Goal: Transaction & Acquisition: Purchase product/service

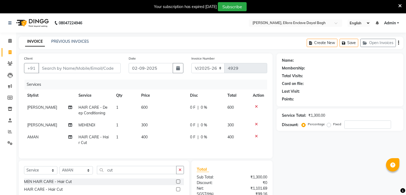
select select "6880"
select select "service"
select select "58738"
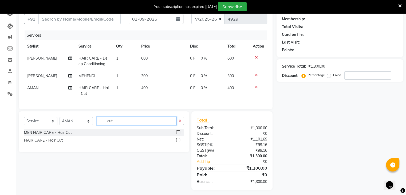
click at [139, 125] on input "cut" at bounding box center [136, 121] width 79 height 8
click at [128, 125] on input "cut" at bounding box center [136, 121] width 79 height 8
type input "c"
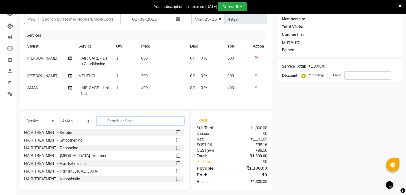
click at [119, 123] on input "text" at bounding box center [140, 121] width 87 height 8
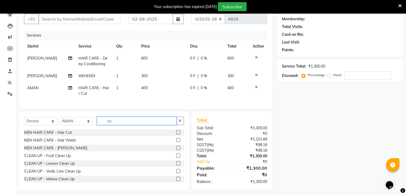
type input "cut"
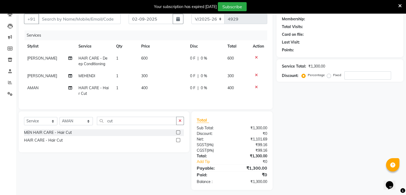
click at [178, 134] on label at bounding box center [178, 132] width 4 height 4
click at [178, 134] on input "checkbox" at bounding box center [177, 132] width 3 height 3
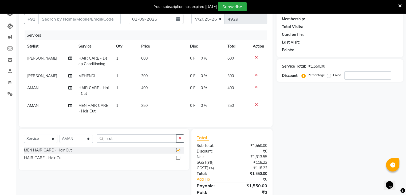
checkbox input "false"
click at [141, 142] on input "cut" at bounding box center [136, 138] width 79 height 8
type input "c"
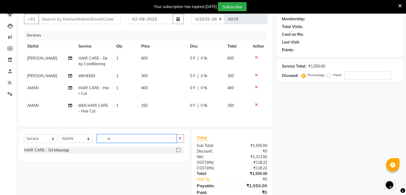
type input "o"
click at [123, 142] on input "whi" at bounding box center [136, 138] width 79 height 8
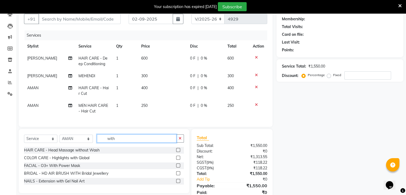
type input "with"
click at [179, 152] on label at bounding box center [178, 150] width 4 height 4
click at [179, 152] on input "checkbox" at bounding box center [177, 149] width 3 height 3
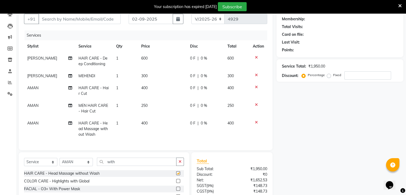
checkbox input "false"
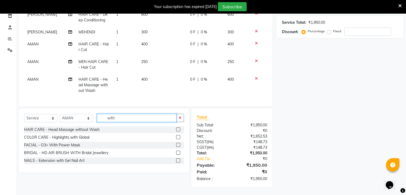
click at [132, 119] on input "with" at bounding box center [136, 118] width 79 height 8
type input "w"
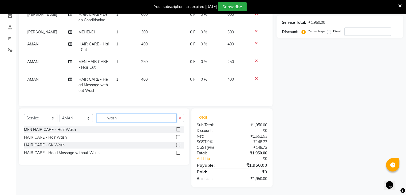
type input "wash"
click at [179, 130] on label at bounding box center [178, 129] width 4 height 4
click at [179, 130] on input "checkbox" at bounding box center [177, 129] width 3 height 3
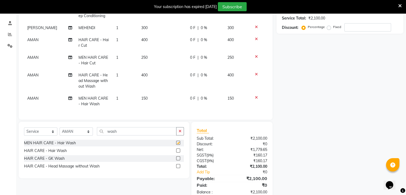
checkbox input "false"
click at [33, 76] on td "AMAN" at bounding box center [48, 80] width 51 height 23
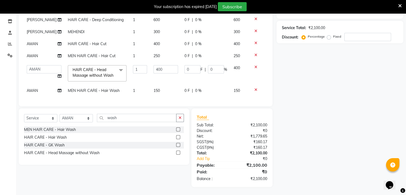
scroll to position [0, 1]
click at [34, 70] on select "AMAN DANISH SALMANI GOPAL PACHORI kakul KAVITA KIRAN KUMARI MEENU KUMARI NEHA N…" at bounding box center [44, 69] width 35 height 8
select select "53882"
click at [134, 117] on input "wash" at bounding box center [136, 118] width 79 height 8
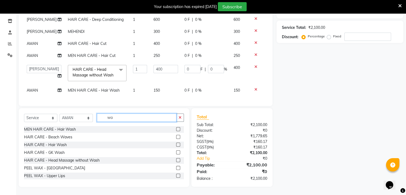
type input "w"
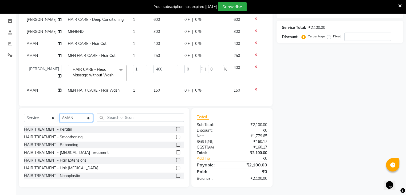
click at [77, 119] on select "Select Stylist AMAN DANISH SALMANI [PERSON_NAME] kakul KAVITA [PERSON_NAME] [PE…" at bounding box center [75, 118] width 33 height 8
select select "53880"
click at [59, 114] on select "Select Stylist AMAN DANISH SALMANI [PERSON_NAME] kakul KAVITA [PERSON_NAME] [PE…" at bounding box center [75, 118] width 33 height 8
click at [125, 120] on input "text" at bounding box center [140, 117] width 87 height 8
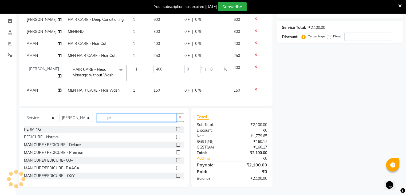
type input "pe"
click at [176, 136] on label at bounding box center [178, 137] width 4 height 4
click at [176, 136] on input "checkbox" at bounding box center [177, 136] width 3 height 3
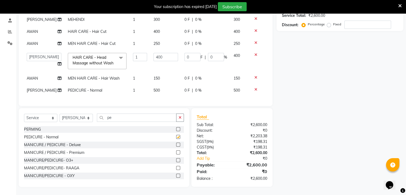
checkbox input "false"
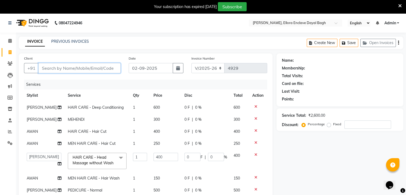
click at [110, 69] on input "Client" at bounding box center [79, 68] width 82 height 10
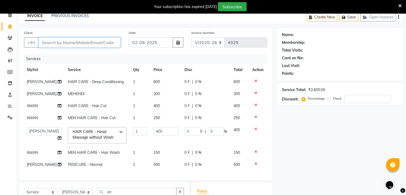
scroll to position [32, 0]
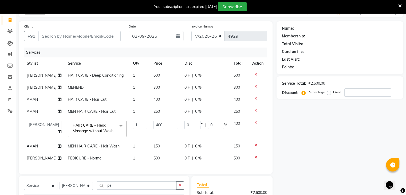
click at [306, 138] on div "Name: Membership: Total Visits: Card on file: Last Visit: Points: Service Total…" at bounding box center [341, 137] width 131 height 233
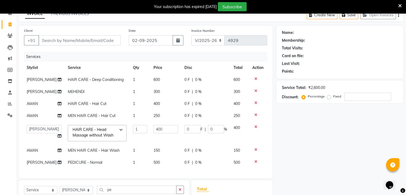
scroll to position [0, 1]
click at [76, 40] on input "Client" at bounding box center [79, 40] width 82 height 10
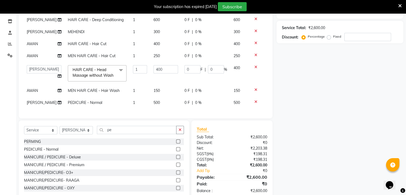
scroll to position [14, 1]
click at [161, 107] on td "500" at bounding box center [165, 103] width 31 height 12
select select "53880"
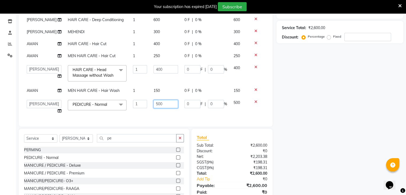
click at [163, 106] on input "500" at bounding box center [165, 104] width 25 height 8
type input "5"
type input "700"
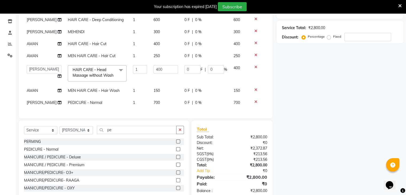
click at [317, 144] on div "Name: Membership: Total Visits: Card on file: Last Visit: Points: Service Total…" at bounding box center [341, 82] width 131 height 233
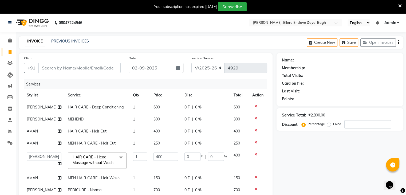
scroll to position [0, 0]
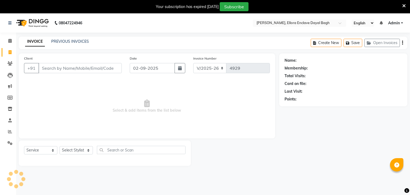
select select "6880"
select select "service"
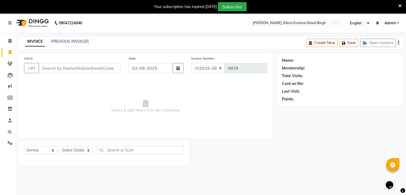
click at [89, 67] on input "Client" at bounding box center [79, 68] width 82 height 10
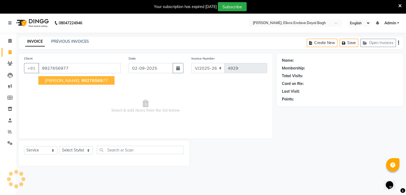
type input "9927656977"
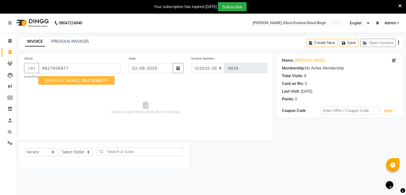
click at [94, 78] on span "99276569" at bounding box center [91, 80] width 21 height 5
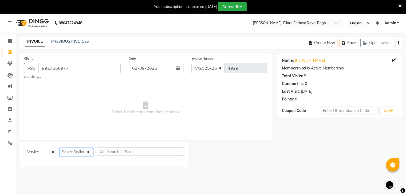
click at [81, 150] on select "Select Stylist AMAN DANISH SALMANI [PERSON_NAME] kakul KAVITA [PERSON_NAME] [PE…" at bounding box center [75, 152] width 33 height 8
select select "55266"
click at [59, 148] on select "Select Stylist AMAN DANISH SALMANI [PERSON_NAME] kakul KAVITA [PERSON_NAME] [PE…" at bounding box center [75, 152] width 33 height 8
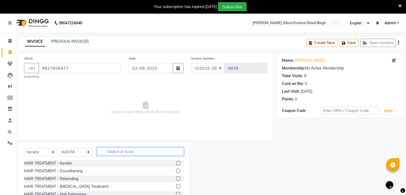
click at [122, 153] on input "text" at bounding box center [140, 151] width 87 height 8
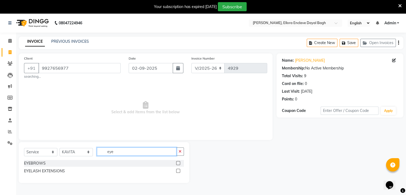
type input "eye"
click at [178, 163] on label at bounding box center [178, 163] width 4 height 4
click at [178, 163] on input "checkbox" at bounding box center [177, 162] width 3 height 3
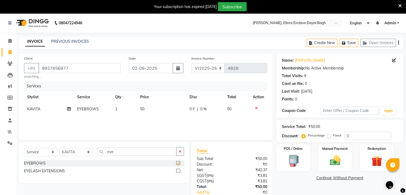
checkbox input "false"
click at [161, 110] on td "50" at bounding box center [161, 109] width 49 height 12
select select "55266"
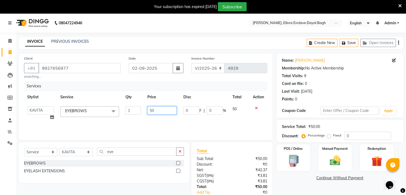
click at [163, 110] on input "50" at bounding box center [161, 110] width 29 height 8
type input "5"
type input "70"
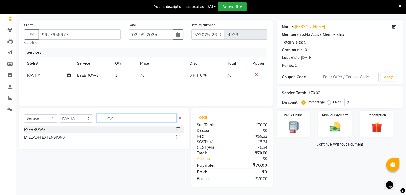
click at [140, 117] on input "eye" at bounding box center [136, 118] width 79 height 8
type input "e"
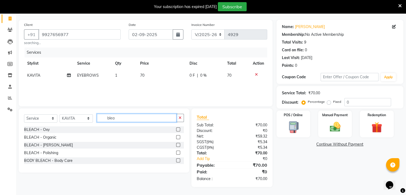
type input "blea"
click at [178, 130] on label at bounding box center [178, 129] width 4 height 4
click at [178, 130] on input "checkbox" at bounding box center [177, 129] width 3 height 3
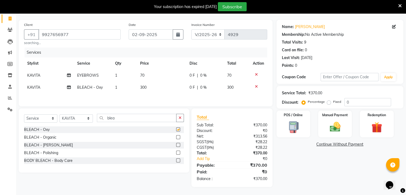
checkbox input "false"
click at [142, 115] on input "blea" at bounding box center [136, 118] width 79 height 8
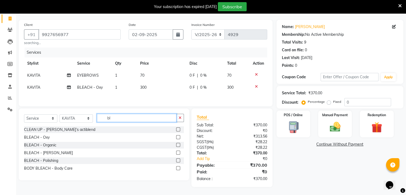
type input "b"
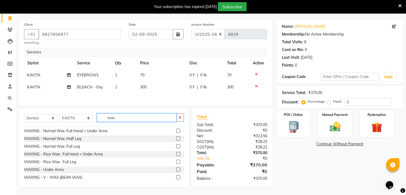
scroll to position [68, 0]
type input "wax"
click at [176, 163] on label at bounding box center [178, 161] width 4 height 4
click at [176, 163] on input "checkbox" at bounding box center [177, 161] width 3 height 3
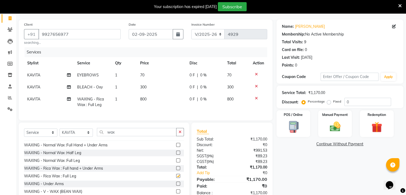
checkbox input "false"
click at [124, 133] on input "wax" at bounding box center [136, 132] width 79 height 8
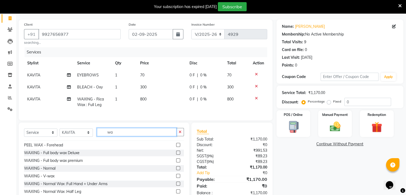
type input "w"
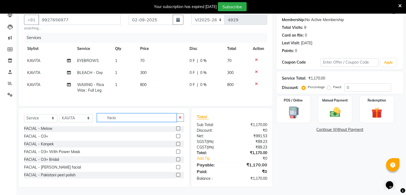
scroll to position [25, 0]
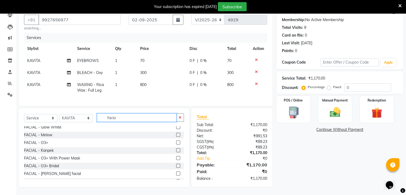
type input "facia"
click at [176, 135] on label at bounding box center [178, 135] width 4 height 4
click at [176, 135] on input "checkbox" at bounding box center [177, 134] width 3 height 3
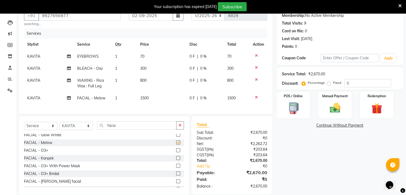
checkbox input "false"
click at [130, 127] on input "facia" at bounding box center [136, 125] width 79 height 8
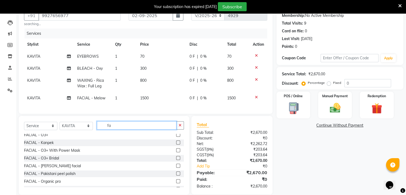
type input "f"
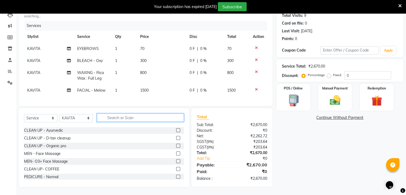
scroll to position [162, 0]
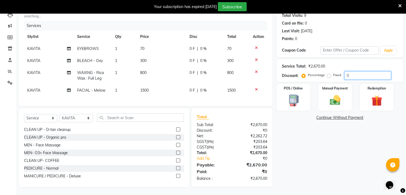
click at [354, 72] on input "0" at bounding box center [367, 75] width 47 height 8
type input "30"
click at [332, 94] on img at bounding box center [335, 100] width 18 height 13
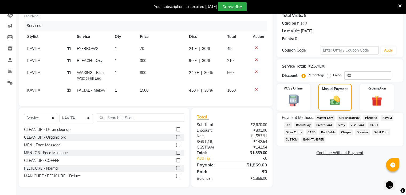
click at [290, 122] on span "UPI" at bounding box center [288, 125] width 8 height 6
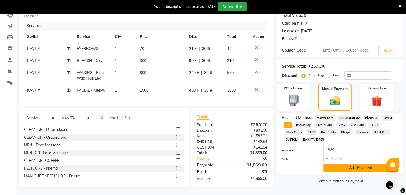
click at [340, 163] on button "Add Payment" at bounding box center [360, 167] width 75 height 8
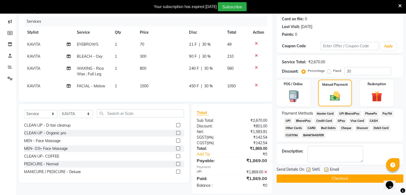
scroll to position [75, 0]
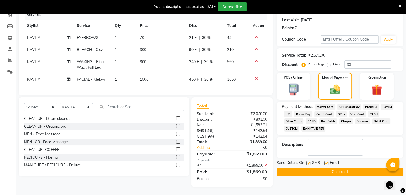
click at [328, 167] on button "Checkout" at bounding box center [339, 171] width 127 height 8
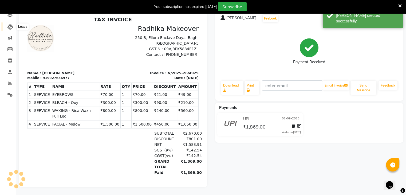
scroll to position [3, 0]
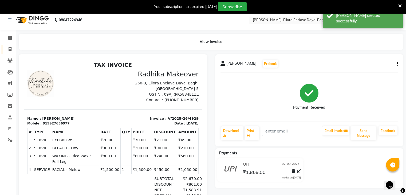
click at [9, 46] on link "Invoice" at bounding box center [8, 49] width 13 height 9
select select "6880"
select select "service"
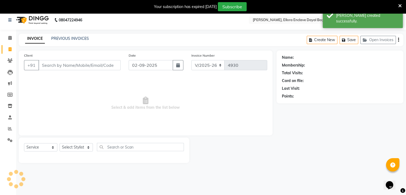
scroll to position [13, 0]
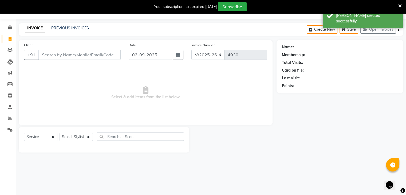
click at [71, 52] on input "Client" at bounding box center [79, 55] width 82 height 10
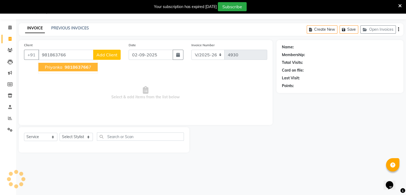
click at [75, 66] on span "981863766" at bounding box center [77, 66] width 24 height 5
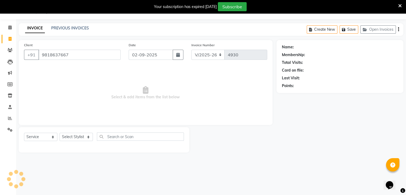
type input "9818637667"
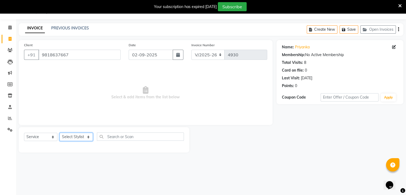
click at [82, 134] on select "Select Stylist AMAN DANISH SALMANI [PERSON_NAME] kakul KAVITA [PERSON_NAME] [PE…" at bounding box center [75, 137] width 33 height 8
select select "55266"
click at [59, 133] on select "Select Stylist AMAN DANISH SALMANI [PERSON_NAME] kakul KAVITA [PERSON_NAME] [PE…" at bounding box center [75, 137] width 33 height 8
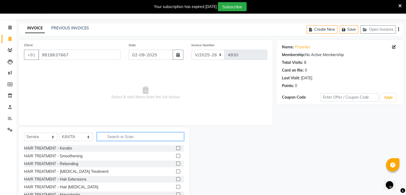
click at [114, 133] on input "text" at bounding box center [140, 136] width 87 height 8
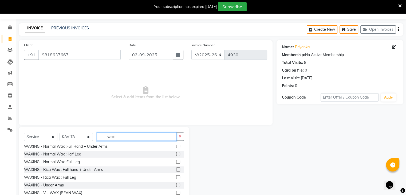
scroll to position [71, 0]
type input "wax"
click at [176, 177] on label at bounding box center [178, 177] width 4 height 4
click at [176, 177] on input "checkbox" at bounding box center [177, 176] width 3 height 3
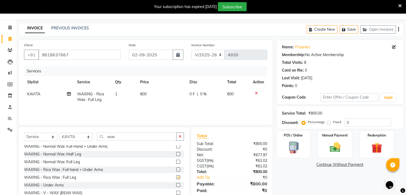
checkbox input "false"
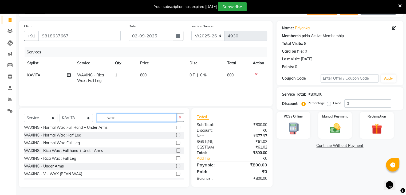
click at [131, 119] on input "wax" at bounding box center [136, 117] width 79 height 8
type input "w"
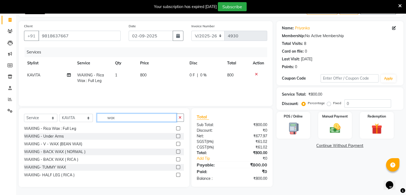
scroll to position [71, 0]
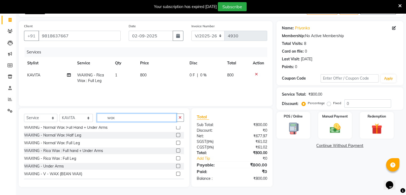
type input "wax"
click at [176, 150] on label at bounding box center [178, 150] width 4 height 4
click at [176, 150] on input "checkbox" at bounding box center [177, 150] width 3 height 3
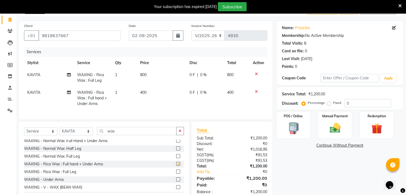
checkbox input "false"
click at [131, 134] on input "wax" at bounding box center [136, 131] width 79 height 8
type input "w"
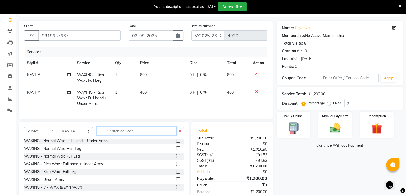
scroll to position [203, 0]
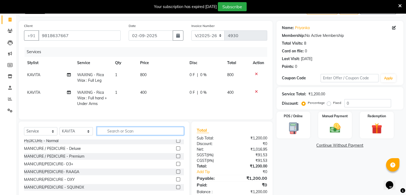
type input "g"
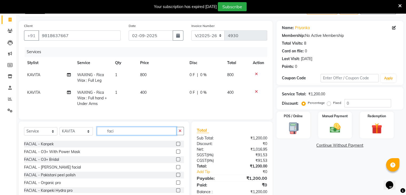
scroll to position [14, 0]
type input "faci"
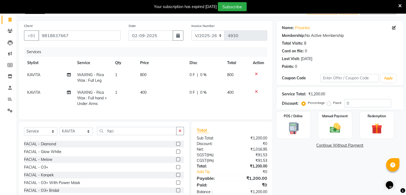
click at [176, 161] on label at bounding box center [178, 159] width 4 height 4
click at [176, 161] on input "checkbox" at bounding box center [177, 159] width 3 height 3
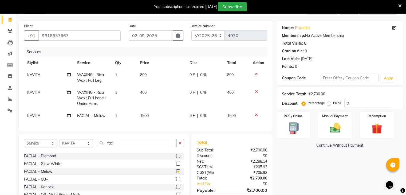
checkbox input "false"
click at [154, 147] on input "faci" at bounding box center [136, 143] width 79 height 8
type input "f"
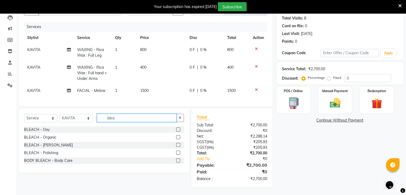
scroll to position [59, 0]
type input "blea"
click at [178, 131] on label at bounding box center [178, 129] width 4 height 4
click at [178, 131] on input "checkbox" at bounding box center [177, 129] width 3 height 3
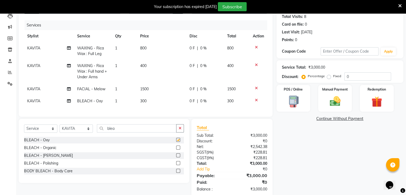
checkbox input "false"
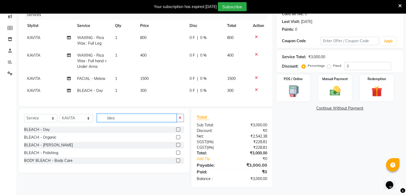
click at [124, 117] on input "blea" at bounding box center [136, 118] width 79 height 8
type input "b"
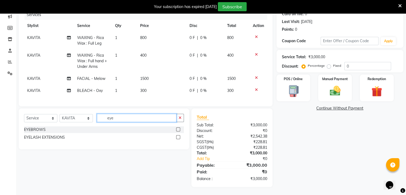
type input "eye"
click at [177, 129] on label at bounding box center [178, 129] width 4 height 4
click at [177, 129] on input "checkbox" at bounding box center [177, 129] width 3 height 3
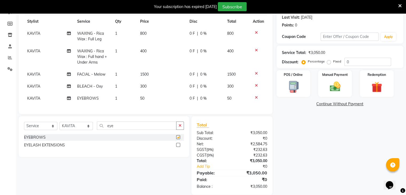
checkbox input "false"
click at [159, 102] on td "50" at bounding box center [161, 98] width 49 height 12
select select "55266"
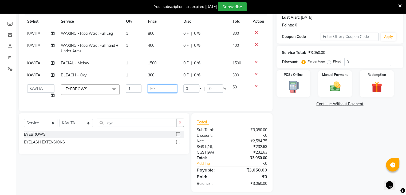
click at [165, 92] on input "50" at bounding box center [162, 88] width 29 height 8
type input "5"
type input "100"
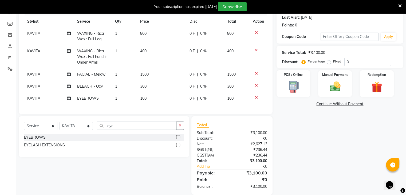
click at [359, 169] on div "Name: Priyanka Membership: No Active Membership Total Visits: 8 Card on file: 0…" at bounding box center [341, 86] width 131 height 215
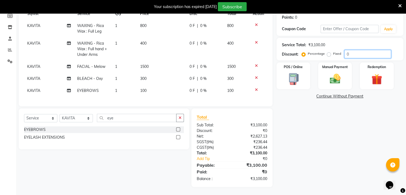
click at [356, 50] on input "0" at bounding box center [367, 54] width 47 height 8
type input "30"
click at [327, 75] on img at bounding box center [335, 79] width 18 height 13
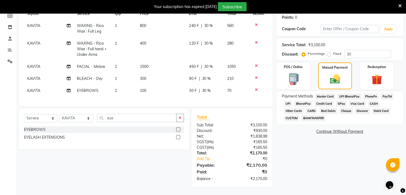
click at [370, 101] on span "CASH" at bounding box center [373, 104] width 11 height 6
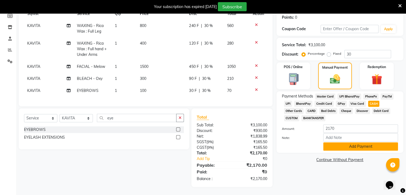
click at [364, 142] on button "Add Payment" at bounding box center [360, 146] width 75 height 8
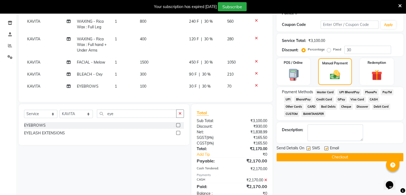
scroll to position [105, 0]
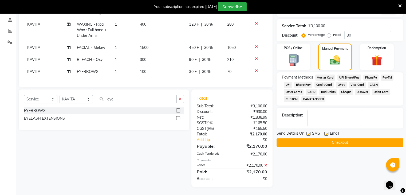
click at [353, 138] on button "Checkout" at bounding box center [339, 142] width 127 height 8
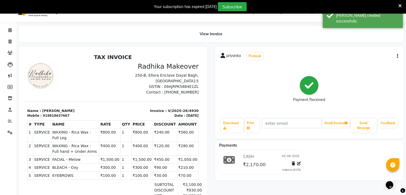
scroll to position [10, 0]
click at [9, 43] on icon at bounding box center [10, 42] width 3 height 4
select select "6880"
select select "service"
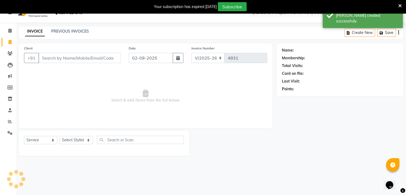
scroll to position [13, 0]
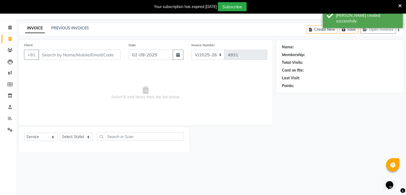
click at [73, 57] on input "Client" at bounding box center [79, 55] width 82 height 10
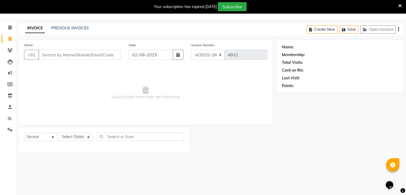
click at [76, 53] on input "Client" at bounding box center [79, 55] width 82 height 10
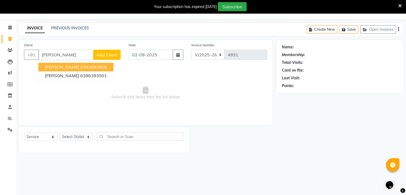
click at [89, 66] on ngb-highlight "6393693508" at bounding box center [93, 66] width 27 height 5
type input "6393693508"
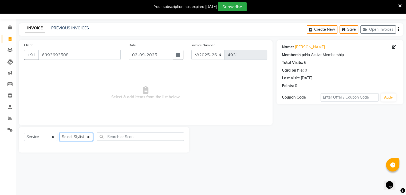
click at [81, 139] on select "Select Stylist AMAN DANISH SALMANI [PERSON_NAME] kakul KAVITA [PERSON_NAME] [PE…" at bounding box center [75, 137] width 33 height 8
select select "55266"
click at [59, 133] on select "Select Stylist AMAN DANISH SALMANI [PERSON_NAME] kakul KAVITA [PERSON_NAME] [PE…" at bounding box center [75, 137] width 33 height 8
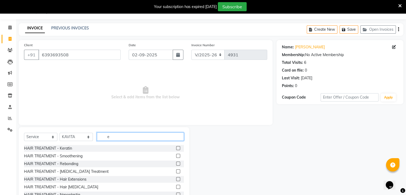
click at [131, 137] on input "e" at bounding box center [140, 136] width 87 height 8
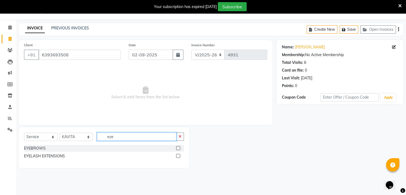
type input "eye"
click at [179, 148] on label at bounding box center [178, 148] width 4 height 4
click at [179, 148] on input "checkbox" at bounding box center [177, 147] width 3 height 3
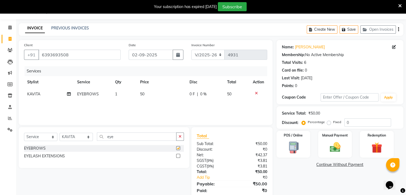
checkbox input "false"
click at [162, 95] on td "50" at bounding box center [161, 94] width 49 height 12
select select "55266"
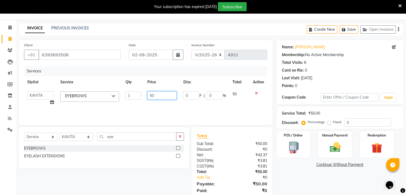
click at [172, 92] on input "50" at bounding box center [161, 95] width 29 height 8
type input "5"
type input "70"
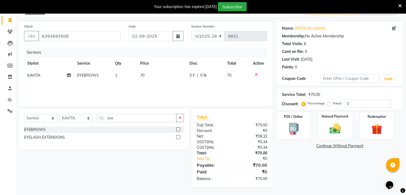
click at [333, 131] on img at bounding box center [335, 128] width 18 height 13
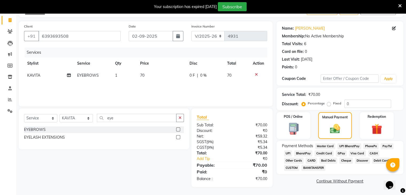
click at [289, 153] on span "UPI" at bounding box center [288, 153] width 8 height 6
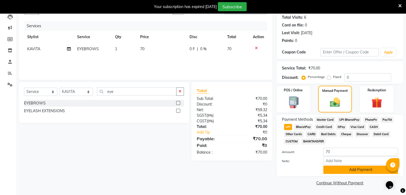
click at [349, 167] on button "Add Payment" at bounding box center [360, 169] width 75 height 8
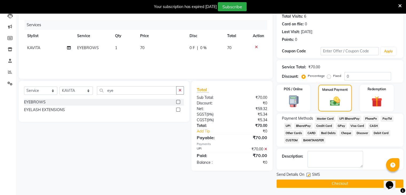
scroll to position [61, 0]
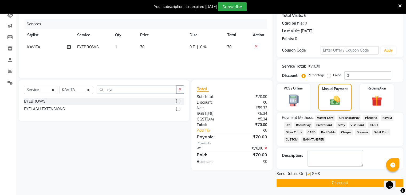
click at [333, 187] on main "INVOICE PREVIOUS INVOICES Create New Save Open Invoices Client +91 6393693508 D…" at bounding box center [211, 85] width 390 height 218
click at [330, 184] on button "Checkout" at bounding box center [339, 182] width 127 height 8
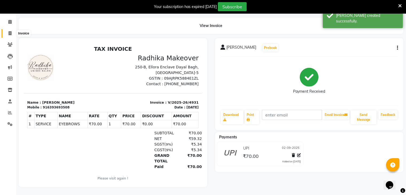
click at [13, 30] on span at bounding box center [9, 33] width 9 height 6
select select "service"
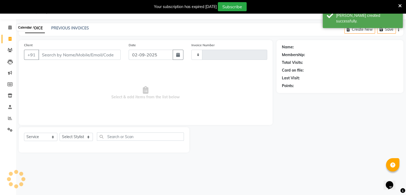
scroll to position [13, 0]
type input "4932"
select select "6880"
click at [54, 57] on input "Client" at bounding box center [79, 55] width 82 height 10
type input "e"
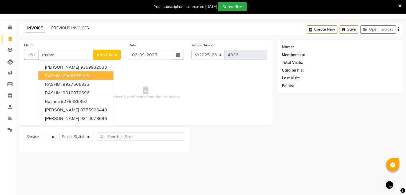
click at [69, 74] on ngb-highlight "7906678435" at bounding box center [76, 75] width 27 height 5
type input "7906678435"
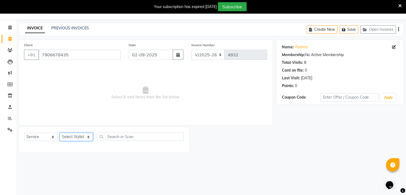
click at [82, 135] on select "Select Stylist AMAN DANISH SALMANI [PERSON_NAME] kakul KAVITA [PERSON_NAME] [PE…" at bounding box center [75, 137] width 33 height 8
select select "55266"
click at [59, 133] on select "Select Stylist AMAN DANISH SALMANI [PERSON_NAME] kakul KAVITA [PERSON_NAME] [PE…" at bounding box center [75, 137] width 33 height 8
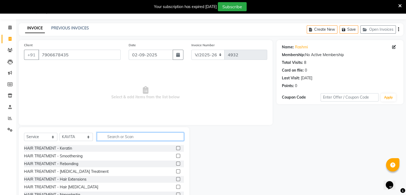
click at [117, 132] on input "text" at bounding box center [140, 136] width 87 height 8
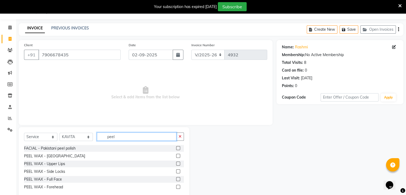
scroll to position [26, 0]
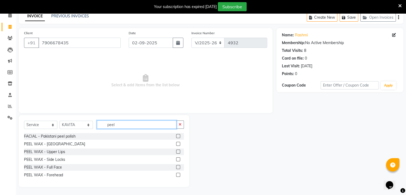
type input "peel"
click at [178, 166] on label at bounding box center [178, 167] width 4 height 4
click at [178, 166] on input "checkbox" at bounding box center [177, 166] width 3 height 3
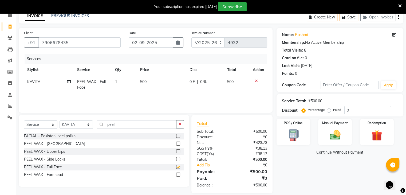
checkbox input "false"
click at [333, 129] on img at bounding box center [335, 135] width 18 height 13
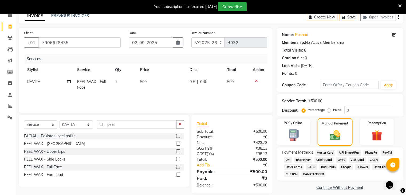
scroll to position [32, 0]
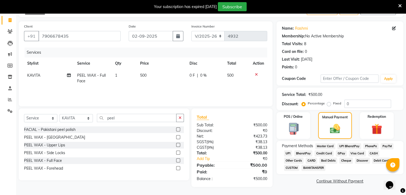
click at [373, 150] on span "CASH" at bounding box center [373, 153] width 11 height 6
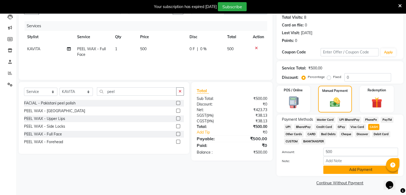
click at [359, 169] on button "Add Payment" at bounding box center [360, 169] width 75 height 8
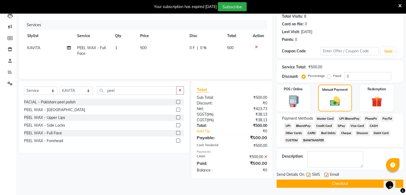
scroll to position [61, 0]
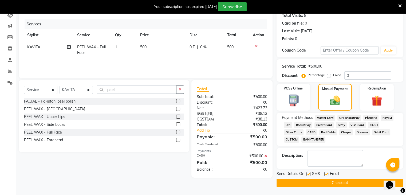
click at [348, 179] on button "Checkout" at bounding box center [339, 182] width 127 height 8
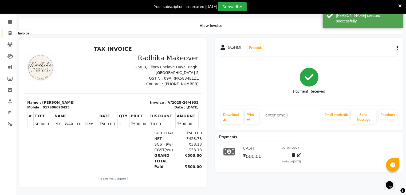
click at [10, 31] on icon at bounding box center [10, 33] width 3 height 4
select select "service"
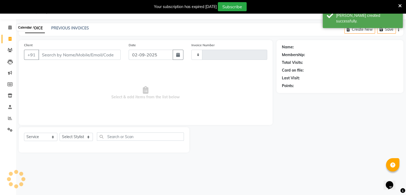
scroll to position [13, 0]
type input "4933"
select select "6880"
click at [63, 51] on input "Client" at bounding box center [79, 55] width 82 height 10
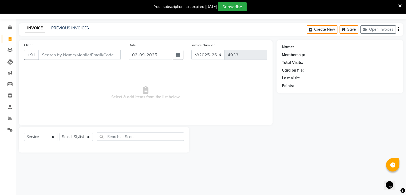
click at [63, 51] on input "Client" at bounding box center [79, 55] width 82 height 10
click at [57, 55] on input "87917741267" at bounding box center [65, 55] width 55 height 10
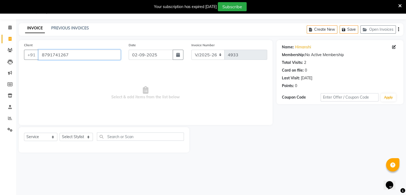
click at [94, 53] on input "8791741267" at bounding box center [79, 55] width 82 height 10
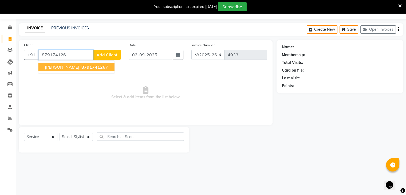
click at [68, 70] on button "HIMANSHI 879174126 7" at bounding box center [76, 67] width 76 height 9
type input "8791741267"
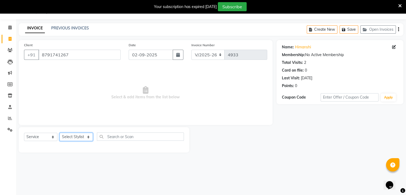
click at [77, 139] on select "Select Stylist AMAN DANISH SALMANI [PERSON_NAME] kakul KAVITA [PERSON_NAME] [PE…" at bounding box center [75, 137] width 33 height 8
select select "55266"
click at [59, 133] on select "Select Stylist AMAN DANISH SALMANI [PERSON_NAME] kakul KAVITA [PERSON_NAME] [PE…" at bounding box center [75, 137] width 33 height 8
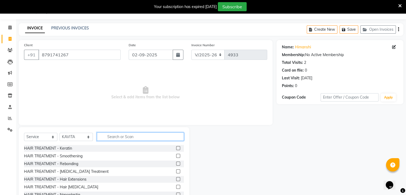
click at [113, 136] on input "text" at bounding box center [140, 136] width 87 height 8
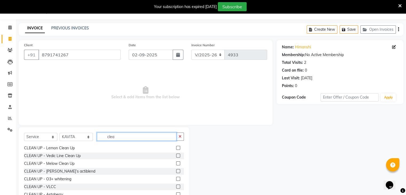
scroll to position [0, 0]
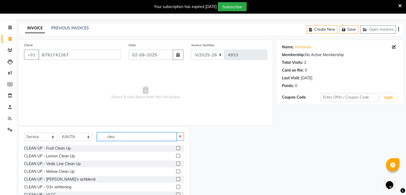
type input "clea"
click at [176, 163] on label at bounding box center [178, 163] width 4 height 4
click at [176, 163] on input "checkbox" at bounding box center [177, 163] width 3 height 3
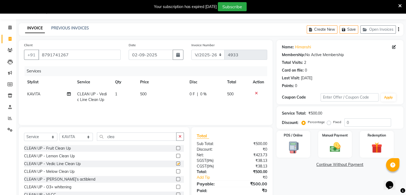
checkbox input "false"
click at [145, 140] on input "clea" at bounding box center [136, 136] width 79 height 8
type input "c"
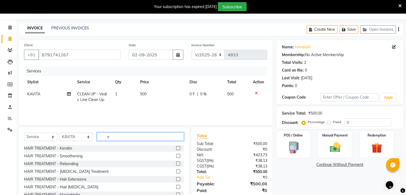
click at [145, 140] on input "e" at bounding box center [140, 136] width 87 height 8
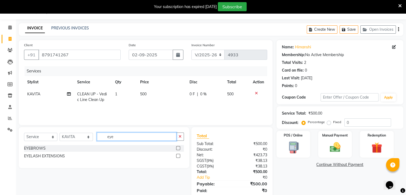
type input "eye"
click at [178, 147] on label at bounding box center [178, 148] width 4 height 4
click at [178, 147] on input "checkbox" at bounding box center [177, 147] width 3 height 3
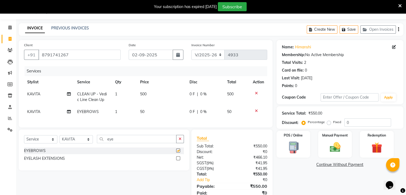
checkbox input "false"
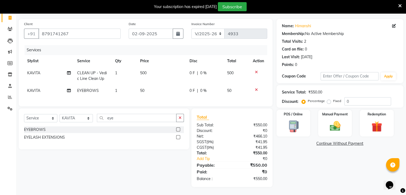
click at [311, 165] on div "Name: Himanshi Membership: No Active Membership Total Visits: 2 Card on file: 0…" at bounding box center [341, 103] width 131 height 168
click at [340, 121] on img at bounding box center [335, 126] width 18 height 13
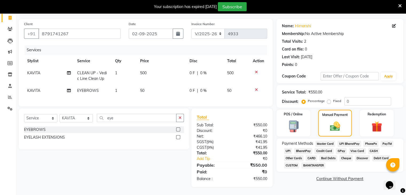
click at [288, 148] on span "UPI" at bounding box center [288, 151] width 8 height 6
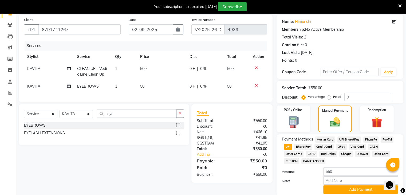
scroll to position [59, 0]
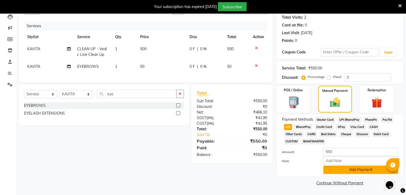
click at [346, 167] on button "Add Payment" at bounding box center [360, 169] width 75 height 8
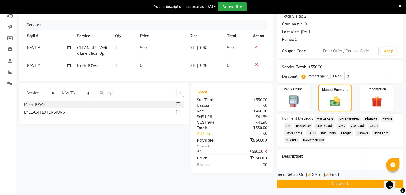
scroll to position [61, 0]
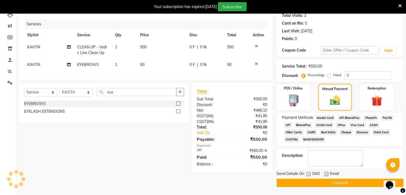
click at [327, 182] on button "Checkout" at bounding box center [339, 182] width 127 height 8
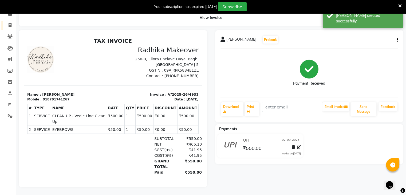
click at [10, 21] on link "Invoice" at bounding box center [8, 25] width 13 height 9
select select "service"
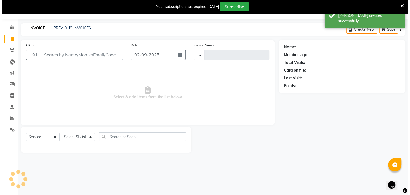
scroll to position [13, 0]
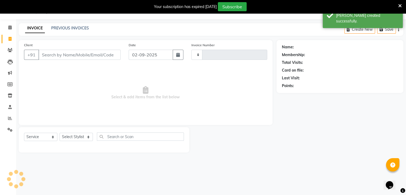
type input "4934"
select select "6880"
click at [72, 54] on input "Client" at bounding box center [79, 55] width 82 height 10
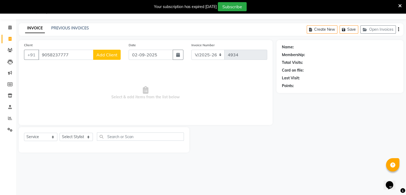
type input "9058237777"
click at [102, 56] on span "Add Client" at bounding box center [106, 54] width 21 height 5
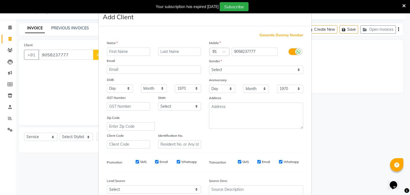
click at [124, 52] on input "text" at bounding box center [128, 51] width 43 height 8
type input "pari"
click at [255, 67] on select "Select [DEMOGRAPHIC_DATA] [DEMOGRAPHIC_DATA] Other Prefer Not To Say" at bounding box center [256, 70] width 94 height 8
select select "[DEMOGRAPHIC_DATA]"
click at [209, 66] on select "Select [DEMOGRAPHIC_DATA] [DEMOGRAPHIC_DATA] Other Prefer Not To Say" at bounding box center [256, 70] width 94 height 8
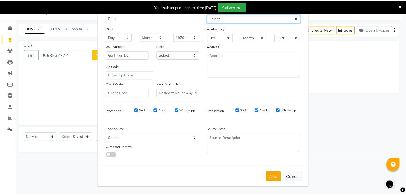
scroll to position [54, 0]
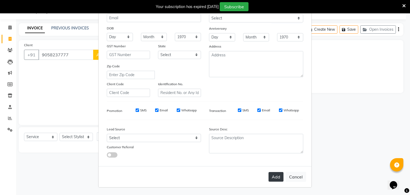
click at [277, 176] on button "Add" at bounding box center [275, 177] width 15 height 10
select select
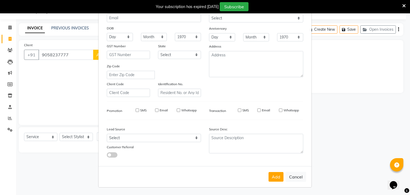
select select
checkbox input "false"
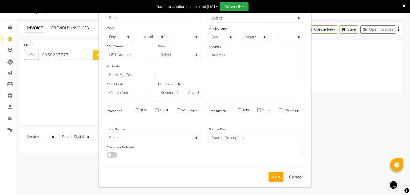
checkbox input "false"
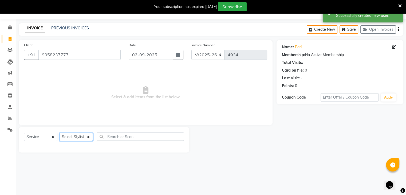
click at [92, 136] on select "Select Stylist AMAN DANISH SALMANI [PERSON_NAME] kakul KAVITA [PERSON_NAME] [PE…" at bounding box center [75, 137] width 33 height 8
select select "55266"
click at [59, 133] on select "Select Stylist AMAN DANISH SALMANI [PERSON_NAME] kakul KAVITA [PERSON_NAME] [PE…" at bounding box center [75, 137] width 33 height 8
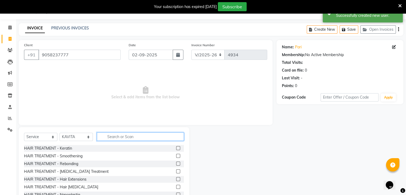
click at [112, 135] on input "text" at bounding box center [140, 136] width 87 height 8
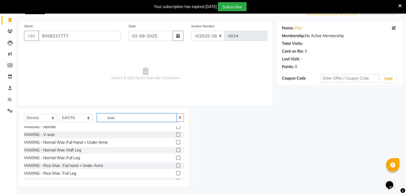
scroll to position [57, 0]
type input "wax"
click at [176, 166] on label at bounding box center [178, 165] width 4 height 4
click at [176, 166] on input "checkbox" at bounding box center [177, 164] width 3 height 3
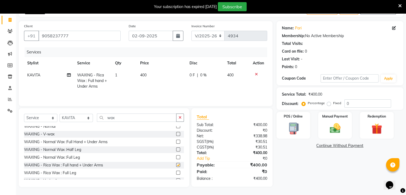
checkbox input "false"
click at [132, 118] on input "wax" at bounding box center [136, 117] width 79 height 8
type input "w"
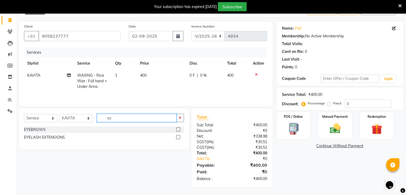
scroll to position [0, 0]
type input "eye"
click at [179, 129] on label at bounding box center [178, 129] width 4 height 4
click at [179, 129] on input "checkbox" at bounding box center [177, 129] width 3 height 3
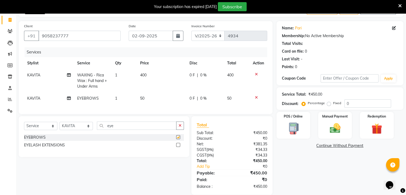
checkbox input "false"
click at [154, 99] on td "50" at bounding box center [161, 98] width 49 height 12
select select "55266"
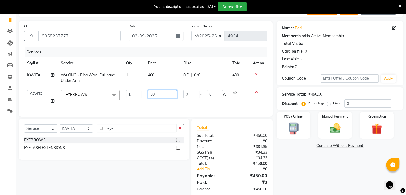
click at [162, 96] on input "50" at bounding box center [162, 94] width 29 height 8
type input "5"
type input "120"
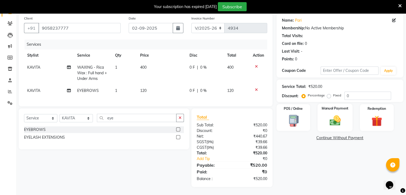
scroll to position [44, 0]
click at [329, 115] on img at bounding box center [335, 120] width 18 height 13
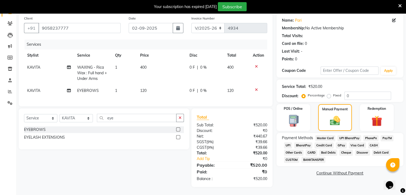
click at [289, 142] on span "UPI" at bounding box center [288, 145] width 8 height 6
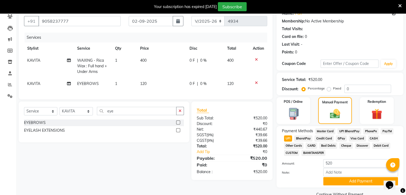
scroll to position [59, 0]
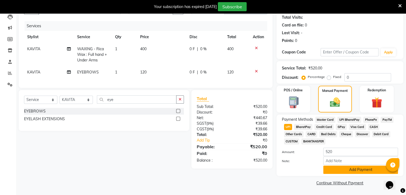
click at [368, 170] on button "Add Payment" at bounding box center [360, 169] width 75 height 8
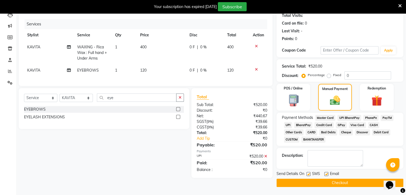
click at [363, 185] on button "Checkout" at bounding box center [339, 182] width 127 height 8
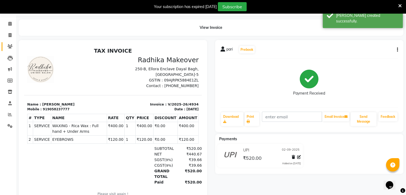
scroll to position [17, 0]
click at [6, 34] on span at bounding box center [9, 35] width 9 height 6
select select "service"
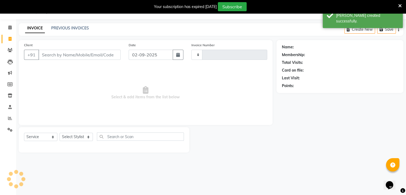
scroll to position [13, 0]
type input "4935"
select select "6880"
click at [67, 55] on input "Client" at bounding box center [79, 55] width 82 height 10
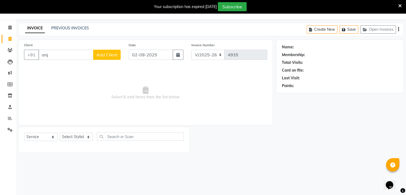
type input "anju"
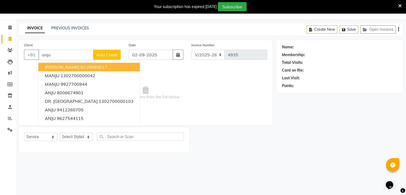
click at [69, 53] on input "anju" at bounding box center [65, 55] width 55 height 10
click at [69, 53] on input "Client" at bounding box center [79, 55] width 82 height 10
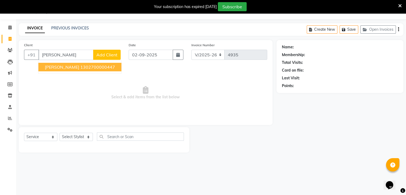
click at [74, 68] on span "ANJU LAKWANI" at bounding box center [62, 66] width 34 height 5
type input "1302700000447"
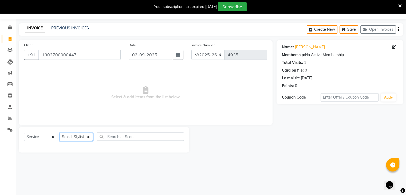
click at [77, 140] on select "Select Stylist AMAN DANISH SALMANI [PERSON_NAME] kakul KAVITA [PERSON_NAME] [PE…" at bounding box center [75, 137] width 33 height 8
select select "55266"
click at [59, 133] on select "Select Stylist AMAN DANISH SALMANI [PERSON_NAME] kakul KAVITA [PERSON_NAME] [PE…" at bounding box center [75, 137] width 33 height 8
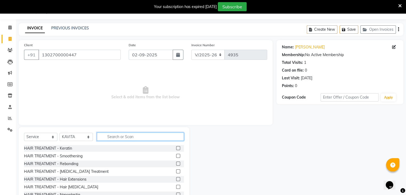
click at [114, 136] on input "text" at bounding box center [140, 136] width 87 height 8
drag, startPoint x: 114, startPoint y: 136, endPoint x: 122, endPoint y: 141, distance: 9.7
click at [122, 141] on div "Select Service Product Membership Package Voucher Prepaid Gift Card Select Styl…" at bounding box center [104, 138] width 160 height 13
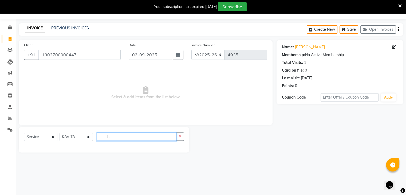
type input "h"
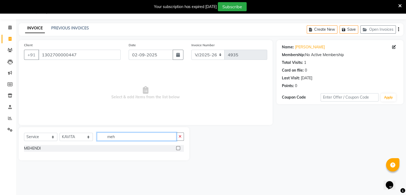
type input "meh"
click at [177, 147] on label at bounding box center [178, 148] width 4 height 4
click at [177, 147] on input "checkbox" at bounding box center [177, 147] width 3 height 3
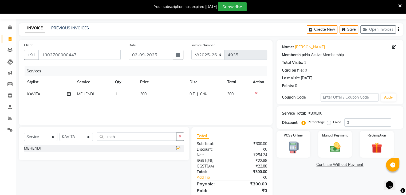
checkbox input "false"
click at [148, 135] on input "meh" at bounding box center [136, 136] width 79 height 8
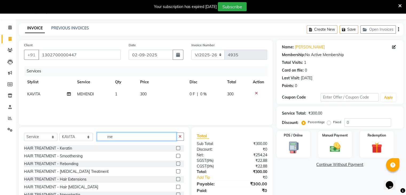
type input "m"
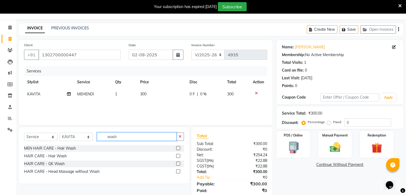
type input "wash"
click at [179, 155] on label at bounding box center [178, 156] width 4 height 4
click at [179, 155] on input "checkbox" at bounding box center [177, 155] width 3 height 3
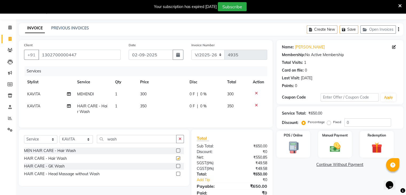
checkbox input "false"
click at [136, 143] on input "wash" at bounding box center [136, 139] width 79 height 8
type input "w"
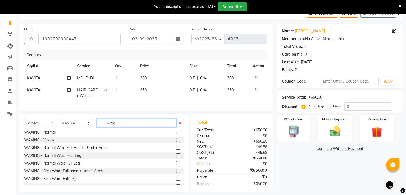
scroll to position [75, 0]
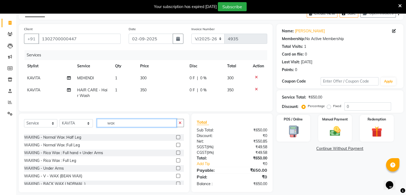
type input "wax"
click at [176, 154] on label at bounding box center [178, 152] width 4 height 4
click at [176, 154] on input "checkbox" at bounding box center [177, 152] width 3 height 3
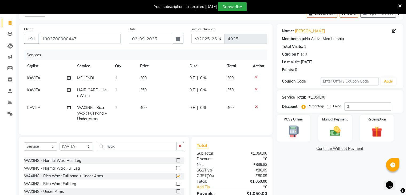
checkbox input "false"
click at [176, 185] on label at bounding box center [178, 183] width 4 height 4
click at [176, 185] on input "checkbox" at bounding box center [177, 183] width 3 height 3
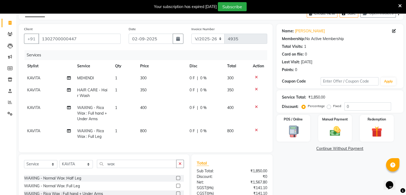
checkbox input "false"
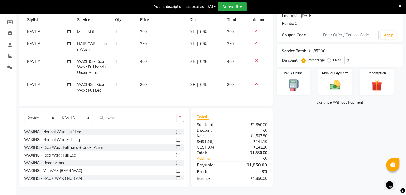
scroll to position [101, 0]
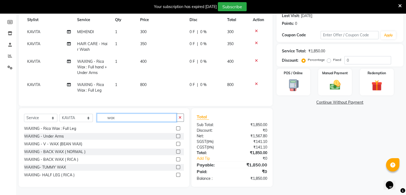
click at [139, 121] on input "wax" at bounding box center [136, 117] width 79 height 8
type input "w"
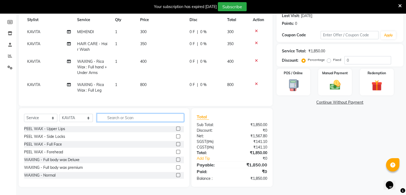
scroll to position [233, 0]
click at [139, 121] on input "text" at bounding box center [140, 117] width 87 height 8
type input "wax"
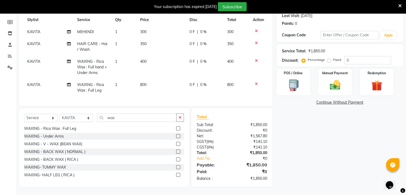
click at [100, 152] on div "WAXING - BACK WAX ( NORMAL )" at bounding box center [104, 151] width 160 height 7
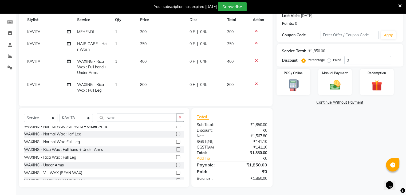
scroll to position [73, 0]
click at [176, 148] on label at bounding box center [178, 149] width 4 height 4
click at [176, 148] on input "checkbox" at bounding box center [177, 149] width 3 height 3
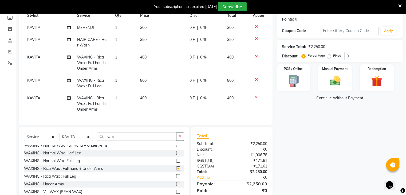
checkbox input "false"
click at [176, 178] on label at bounding box center [178, 176] width 4 height 4
click at [176, 178] on input "checkbox" at bounding box center [177, 175] width 3 height 3
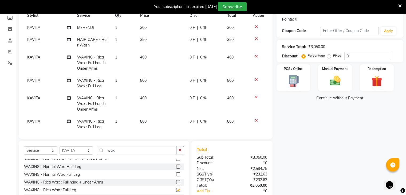
checkbox input "false"
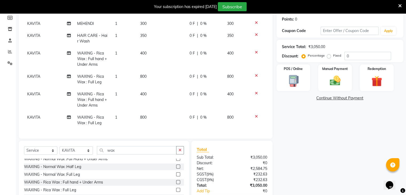
scroll to position [113, 0]
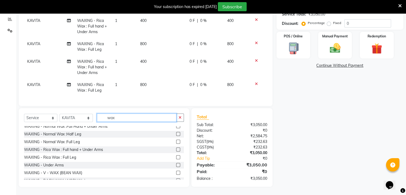
click at [127, 118] on input "wax" at bounding box center [136, 117] width 79 height 8
type input "w"
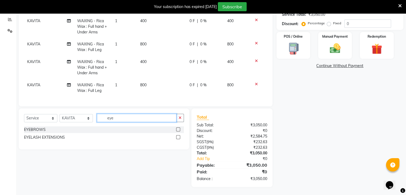
scroll to position [112, 0]
type input "eye"
click at [178, 129] on label at bounding box center [178, 129] width 4 height 4
click at [178, 129] on input "checkbox" at bounding box center [177, 129] width 3 height 3
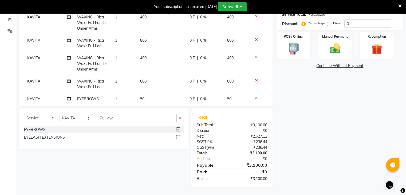
checkbox input "false"
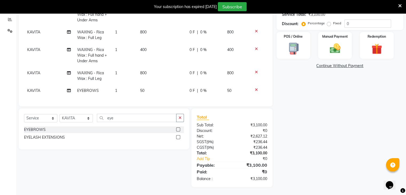
click at [158, 85] on td "50" at bounding box center [161, 91] width 49 height 12
select select "55266"
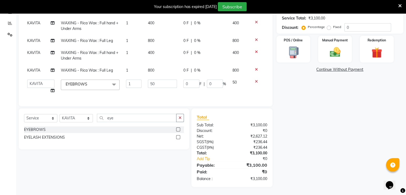
scroll to position [109, 0]
click at [161, 83] on input "50" at bounding box center [162, 83] width 29 height 8
type input "5"
type input "100"
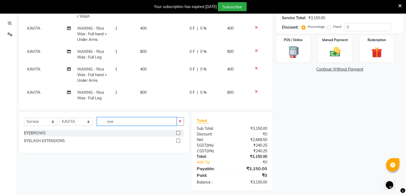
click at [122, 120] on input "eye" at bounding box center [136, 121] width 79 height 8
type input "e"
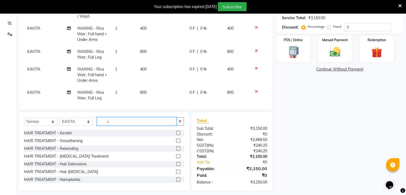
click at [122, 120] on input "c" at bounding box center [136, 121] width 79 height 8
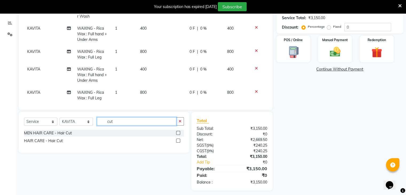
type input "cut"
click at [178, 141] on label at bounding box center [178, 140] width 4 height 4
click at [178, 141] on input "checkbox" at bounding box center [177, 140] width 3 height 3
checkbox input "false"
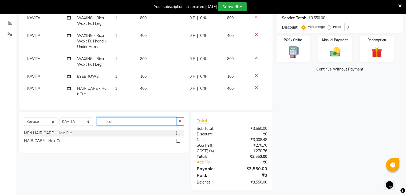
click at [142, 119] on input "cut" at bounding box center [136, 121] width 79 height 8
type input "c"
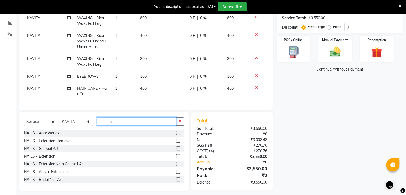
type input "nai"
click at [176, 157] on label at bounding box center [178, 156] width 4 height 4
click at [176, 157] on input "checkbox" at bounding box center [177, 155] width 3 height 3
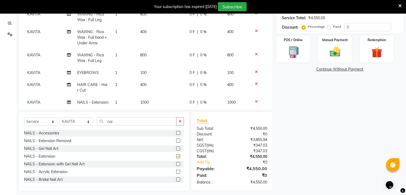
checkbox input "false"
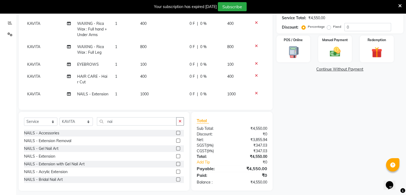
click at [164, 91] on td "1000" at bounding box center [161, 94] width 49 height 12
select select "55266"
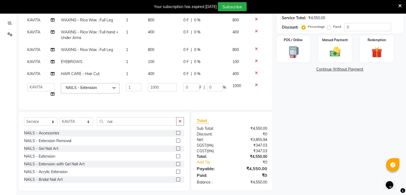
scroll to position [24, 0]
click at [166, 83] on input "1000" at bounding box center [162, 87] width 29 height 8
type input "1"
type input "2500"
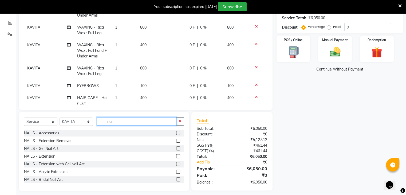
click at [136, 119] on input "nai" at bounding box center [136, 121] width 79 height 8
type input "n"
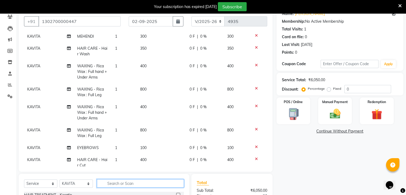
scroll to position [0, 0]
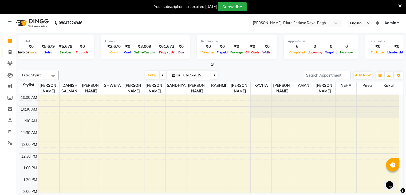
click at [7, 52] on span at bounding box center [9, 52] width 9 height 6
select select "6880"
select select "service"
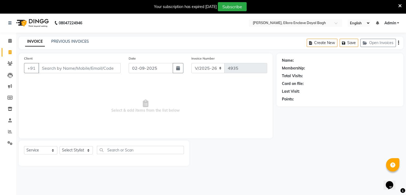
click at [75, 69] on input "Client" at bounding box center [79, 68] width 82 height 10
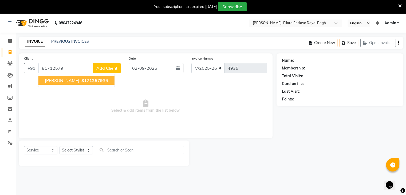
click at [80, 83] on ngb-highlight "81712579 36" at bounding box center [94, 80] width 28 height 5
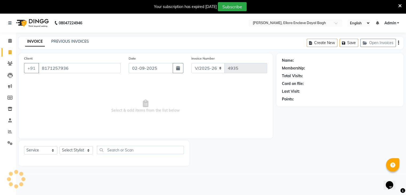
type input "8171257936"
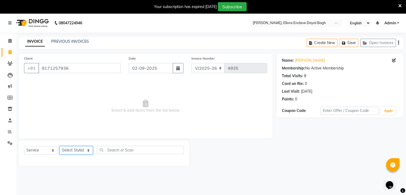
click at [81, 152] on select "Select Stylist AMAN DANISH SALMANI [PERSON_NAME] kakul KAVITA [PERSON_NAME] [PE…" at bounding box center [75, 150] width 33 height 8
select select "55266"
click at [59, 146] on select "Select Stylist AMAN DANISH SALMANI [PERSON_NAME] kakul KAVITA [PERSON_NAME] [PE…" at bounding box center [75, 150] width 33 height 8
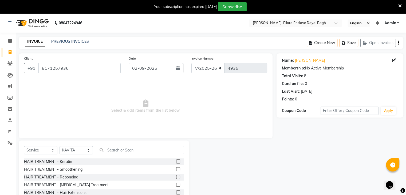
click at [73, 60] on div "Client [PHONE_NUMBER]" at bounding box center [72, 66] width 105 height 22
click at [109, 147] on input "text" at bounding box center [140, 150] width 87 height 8
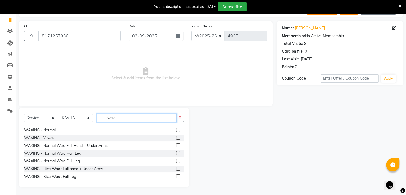
scroll to position [53, 0]
type input "wax"
click at [176, 168] on label at bounding box center [178, 168] width 4 height 4
click at [176, 168] on input "checkbox" at bounding box center [177, 168] width 3 height 3
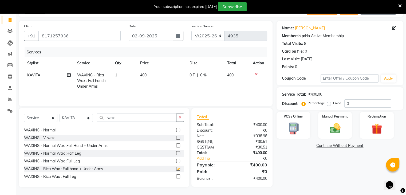
checkbox input "false"
click at [176, 177] on label at bounding box center [178, 176] width 4 height 4
click at [176, 177] on input "checkbox" at bounding box center [177, 176] width 3 height 3
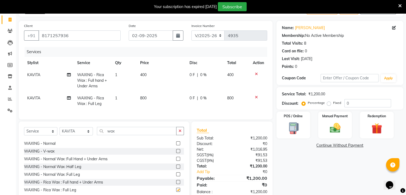
checkbox input "false"
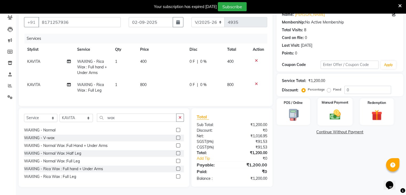
click at [322, 108] on div "Manual Payment" at bounding box center [334, 111] width 35 height 27
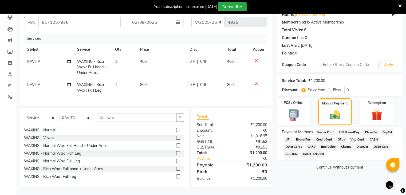
click at [373, 136] on span "CASH" at bounding box center [373, 139] width 11 height 6
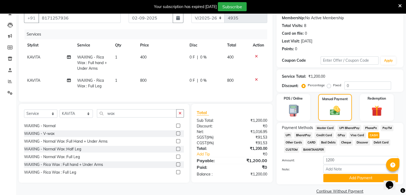
scroll to position [59, 0]
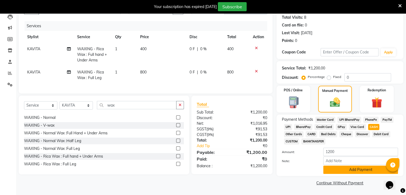
click at [373, 172] on button "Add Payment" at bounding box center [360, 169] width 75 height 8
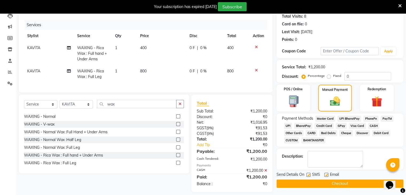
scroll to position [69, 0]
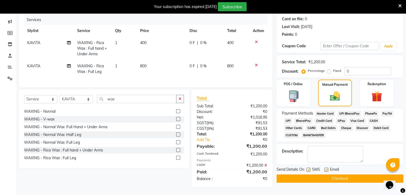
click at [361, 174] on button "Checkout" at bounding box center [339, 178] width 127 height 8
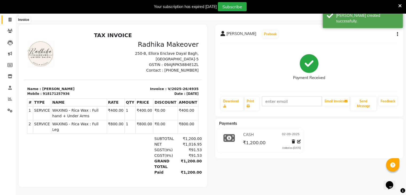
click at [12, 17] on span at bounding box center [9, 20] width 9 height 6
select select "service"
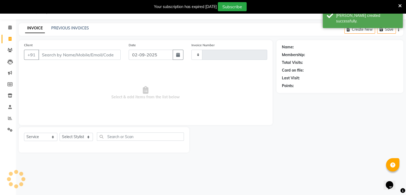
scroll to position [13, 0]
type input "4936"
select select "6880"
click at [68, 50] on input "Client" at bounding box center [79, 55] width 82 height 10
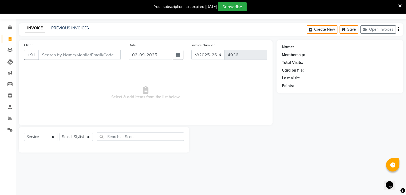
click at [89, 59] on input "Client" at bounding box center [79, 55] width 82 height 10
click at [79, 51] on input "Client" at bounding box center [79, 55] width 82 height 10
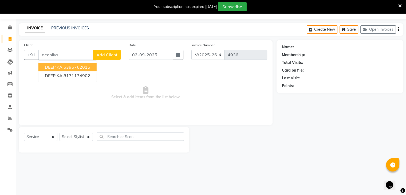
click at [95, 70] on button "DEEPIKA 6396762015" at bounding box center [67, 67] width 58 height 9
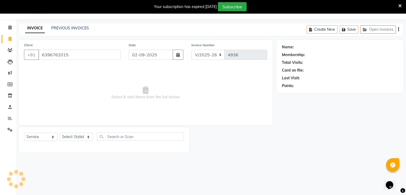
type input "6396762015"
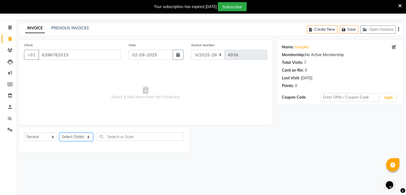
click at [74, 139] on select "Select Stylist AMAN DANISH SALMANI [PERSON_NAME] kakul KAVITA [PERSON_NAME] [PE…" at bounding box center [75, 137] width 33 height 8
click at [59, 133] on select "Select Stylist AMAN DANISH SALMANI [PERSON_NAME] kakul KAVITA [PERSON_NAME] [PE…" at bounding box center [75, 137] width 33 height 8
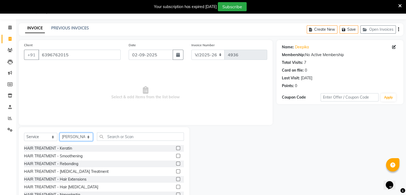
click at [82, 140] on select "Select Stylist AMAN DANISH SALMANI [PERSON_NAME] kakul KAVITA [PERSON_NAME] [PE…" at bounding box center [75, 137] width 33 height 8
select select "55266"
click at [59, 133] on select "Select Stylist AMAN DANISH SALMANI [PERSON_NAME] kakul KAVITA [PERSON_NAME] [PE…" at bounding box center [75, 137] width 33 height 8
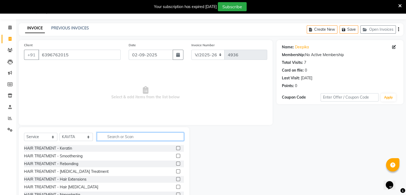
click at [130, 138] on input "text" at bounding box center [140, 136] width 87 height 8
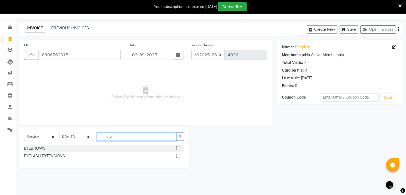
type input "eye"
click at [178, 147] on label at bounding box center [178, 148] width 4 height 4
click at [178, 147] on input "checkbox" at bounding box center [177, 147] width 3 height 3
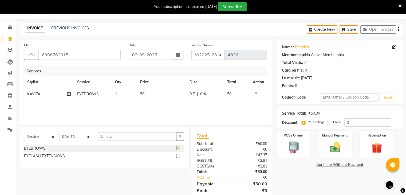
checkbox input "false"
click at [160, 91] on td "50" at bounding box center [161, 94] width 49 height 12
select select "55266"
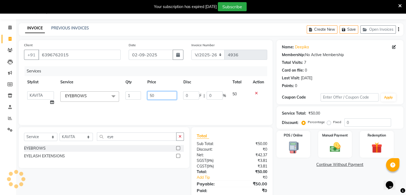
click at [165, 93] on input "50" at bounding box center [161, 95] width 29 height 8
type input "5"
type input "100"
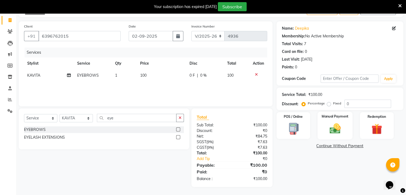
click at [341, 133] on img at bounding box center [335, 128] width 18 height 13
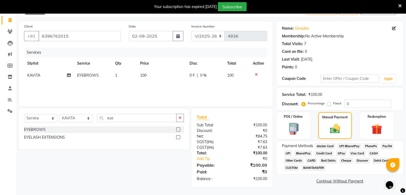
click at [287, 151] on span "UPI" at bounding box center [288, 153] width 8 height 6
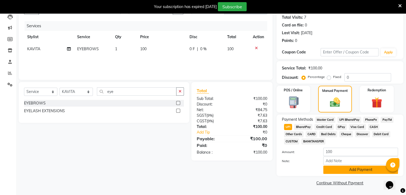
click at [329, 170] on button "Add Payment" at bounding box center [360, 169] width 75 height 8
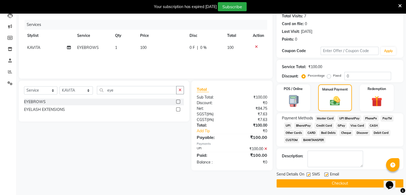
scroll to position [61, 0]
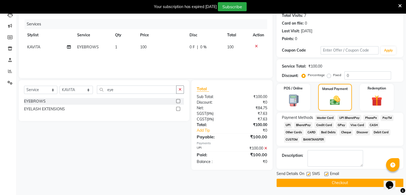
click at [323, 181] on button "Checkout" at bounding box center [339, 182] width 127 height 8
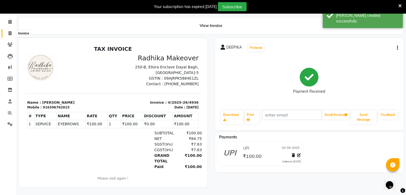
click at [13, 30] on span at bounding box center [9, 33] width 9 height 6
select select "service"
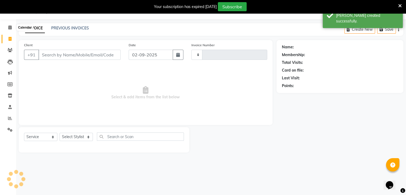
type input "4937"
select select "6880"
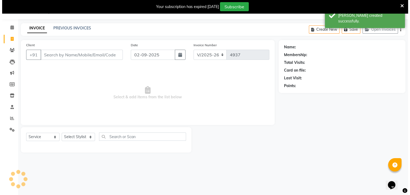
scroll to position [13, 0]
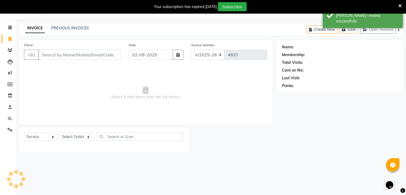
click at [55, 59] on input "Client" at bounding box center [79, 55] width 82 height 10
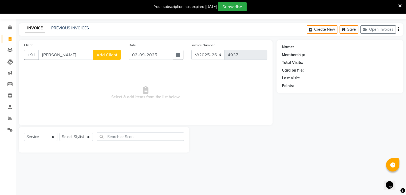
type input "[PERSON_NAME]"
click at [110, 56] on span "Add Client" at bounding box center [106, 54] width 21 height 5
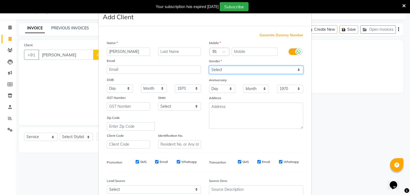
click at [250, 69] on select "Select [DEMOGRAPHIC_DATA] [DEMOGRAPHIC_DATA] Other Prefer Not To Say" at bounding box center [256, 70] width 94 height 8
select select "[DEMOGRAPHIC_DATA]"
click at [209, 66] on select "Select [DEMOGRAPHIC_DATA] [DEMOGRAPHIC_DATA] Other Prefer Not To Say" at bounding box center [256, 70] width 94 height 8
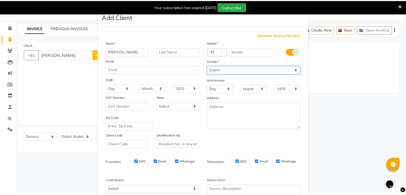
scroll to position [54, 0]
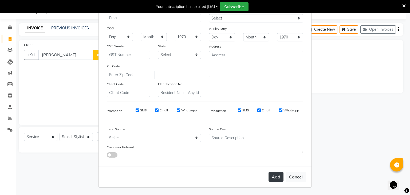
click at [271, 177] on button "Add" at bounding box center [275, 177] width 15 height 10
click at [276, 177] on button "Add" at bounding box center [275, 177] width 15 height 10
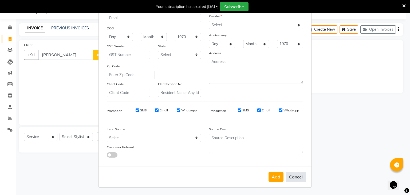
click at [293, 178] on button "Cancel" at bounding box center [295, 176] width 21 height 10
select select
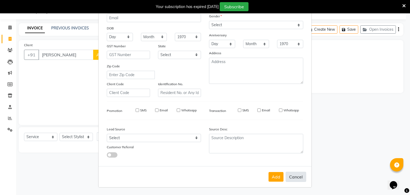
select select
checkbox input "false"
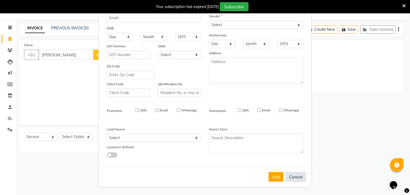
checkbox input "false"
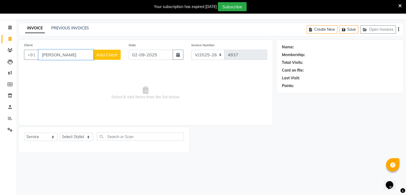
click at [67, 58] on input "[PERSON_NAME]" at bounding box center [65, 55] width 55 height 10
type input "v"
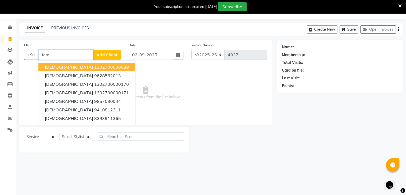
click at [46, 69] on span "[DEMOGRAPHIC_DATA]" at bounding box center [69, 66] width 48 height 5
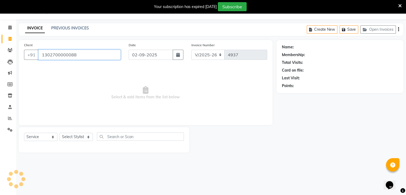
type input "1302700000088"
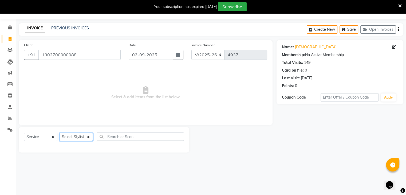
drag, startPoint x: 87, startPoint y: 137, endPoint x: 82, endPoint y: 45, distance: 91.9
click at [82, 45] on div "Client [PHONE_NUMBER] Date [DATE] Invoice Number V/2025 V/[PHONE_NUMBER] Select…" at bounding box center [146, 96] width 262 height 112
select select "55266"
click at [59, 133] on select "Select Stylist AMAN DANISH SALMANI [PERSON_NAME] kakul KAVITA [PERSON_NAME] [PE…" at bounding box center [75, 137] width 33 height 8
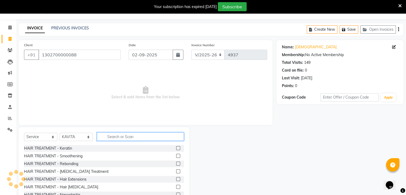
click at [117, 135] on input "text" at bounding box center [140, 136] width 87 height 8
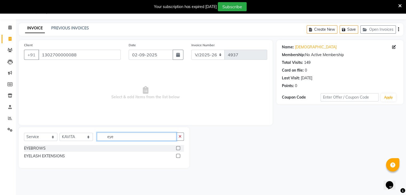
type input "eye"
click at [178, 149] on label at bounding box center [178, 148] width 4 height 4
click at [178, 149] on input "checkbox" at bounding box center [177, 147] width 3 height 3
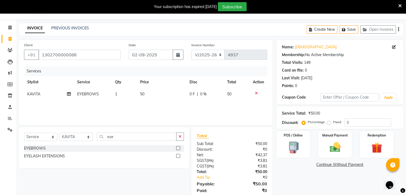
click at [178, 149] on label at bounding box center [178, 148] width 4 height 4
click at [178, 149] on input "checkbox" at bounding box center [177, 147] width 3 height 3
click at [178, 149] on label at bounding box center [178, 148] width 4 height 4
click at [178, 149] on input "checkbox" at bounding box center [177, 147] width 3 height 3
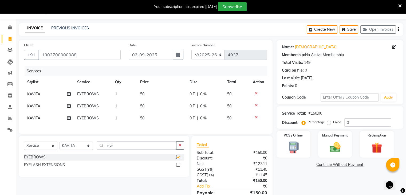
checkbox input "false"
click at [161, 107] on td "50" at bounding box center [161, 106] width 49 height 12
select select "55266"
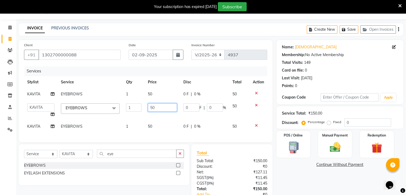
click at [163, 107] on input "50" at bounding box center [162, 107] width 29 height 8
type input "5"
type input "70"
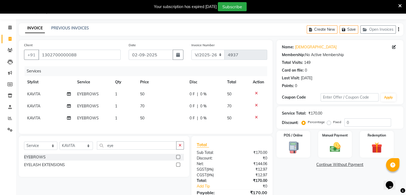
click at [162, 126] on div "Services Stylist Service Qty Price Disc Total Action KAVITA EYEBROWS 1 50 0 F |…" at bounding box center [145, 97] width 243 height 62
click at [156, 119] on td "50" at bounding box center [161, 118] width 49 height 12
select select "55266"
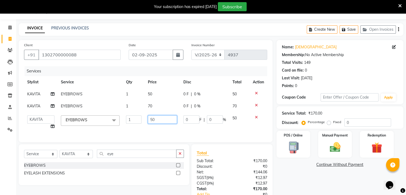
click at [159, 119] on input "50" at bounding box center [162, 119] width 29 height 8
type input "5"
type input "100"
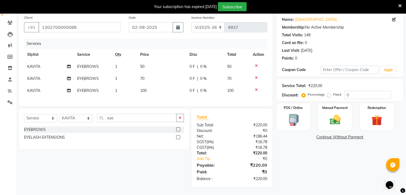
scroll to position [45, 0]
click at [326, 173] on div "Name: [DEMOGRAPHIC_DATA] Membership: No Active Membership Total Visits: 149 Car…" at bounding box center [341, 100] width 131 height 174
click at [321, 113] on div "Manual Payment" at bounding box center [334, 116] width 35 height 27
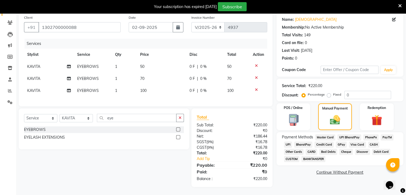
click at [371, 142] on span "CASH" at bounding box center [373, 144] width 11 height 6
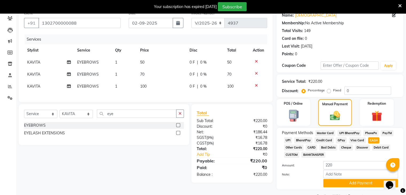
scroll to position [59, 0]
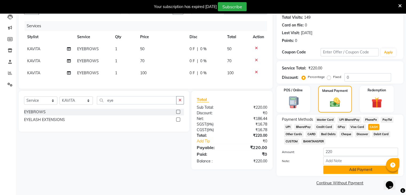
click at [349, 171] on button "Add Payment" at bounding box center [360, 169] width 75 height 8
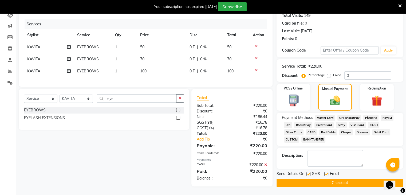
click at [340, 179] on button "Checkout" at bounding box center [339, 182] width 127 height 8
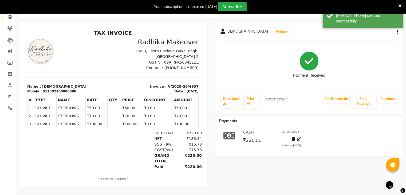
click at [11, 17] on link "Invoice" at bounding box center [8, 17] width 13 height 9
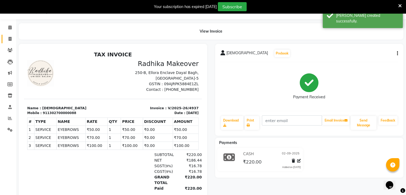
select select "6880"
select select "service"
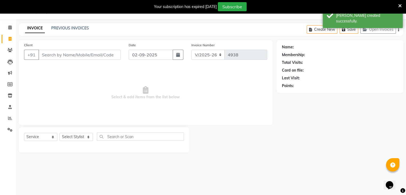
click at [71, 54] on input "Client" at bounding box center [79, 55] width 82 height 10
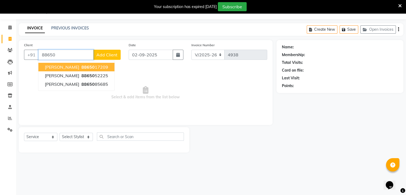
click at [80, 65] on ngb-highlight "88650 17209" at bounding box center [94, 66] width 28 height 5
type input "8865017209"
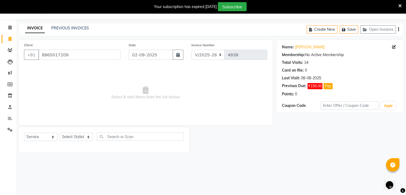
click at [87, 132] on div "Select Service Product Membership Package Voucher Prepaid Gift Card Select Styl…" at bounding box center [104, 138] width 160 height 13
click at [88, 135] on select "Select Stylist AMAN DANISH SALMANI [PERSON_NAME] kakul KAVITA [PERSON_NAME] [PE…" at bounding box center [75, 137] width 33 height 8
select select "55266"
click at [59, 133] on select "Select Stylist AMAN DANISH SALMANI [PERSON_NAME] kakul KAVITA [PERSON_NAME] [PE…" at bounding box center [75, 137] width 33 height 8
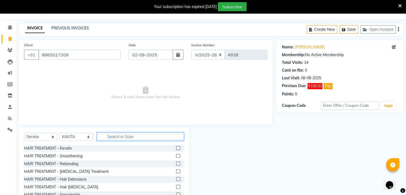
click at [126, 135] on input "text" at bounding box center [140, 136] width 87 height 8
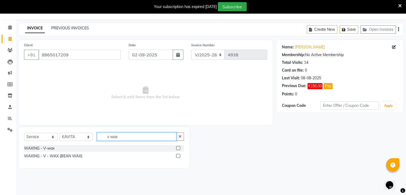
type input "v wax"
click at [179, 155] on label at bounding box center [178, 156] width 4 height 4
click at [179, 155] on input "checkbox" at bounding box center [177, 155] width 3 height 3
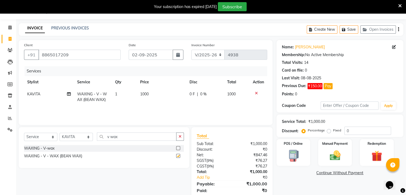
checkbox input "false"
click at [133, 137] on input "v wax" at bounding box center [136, 136] width 79 height 8
type input "v"
type input "eye"
click at [177, 149] on label at bounding box center [178, 148] width 4 height 4
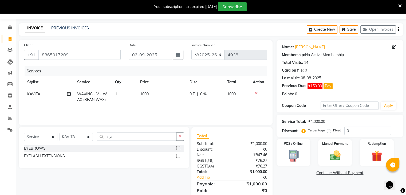
click at [177, 149] on input "checkbox" at bounding box center [177, 147] width 3 height 3
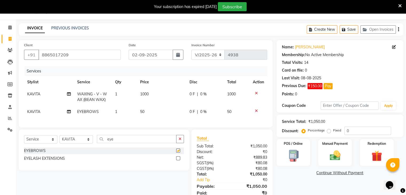
checkbox input "false"
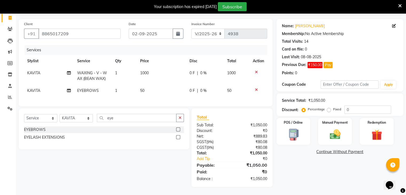
click at [138, 86] on td "50" at bounding box center [161, 91] width 49 height 12
select select "55266"
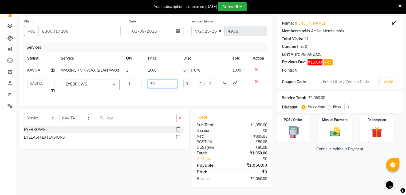
click at [148, 79] on input "50" at bounding box center [162, 83] width 29 height 8
type input "150"
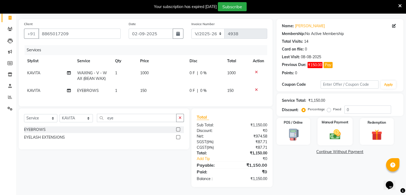
click at [334, 128] on img at bounding box center [335, 134] width 18 height 13
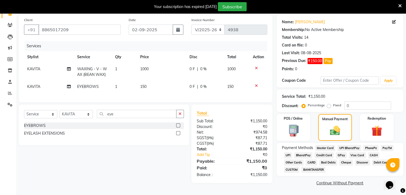
click at [373, 154] on span "CASH" at bounding box center [373, 155] width 11 height 6
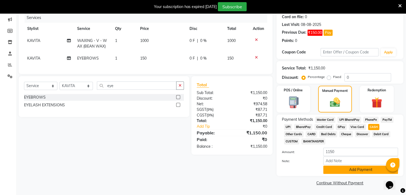
click at [363, 172] on button "Add Payment" at bounding box center [360, 169] width 75 height 8
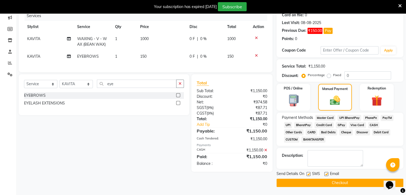
click at [358, 179] on button "Checkout" at bounding box center [339, 182] width 127 height 8
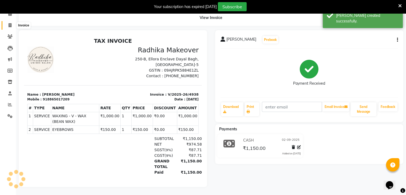
click at [8, 24] on span at bounding box center [9, 25] width 9 height 6
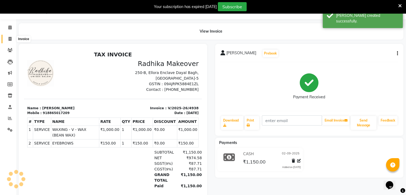
select select "6880"
select select "service"
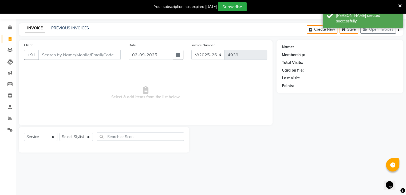
click at [72, 54] on input "Client" at bounding box center [79, 55] width 82 height 10
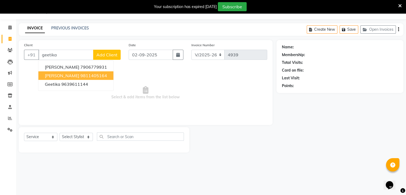
click at [84, 76] on ngb-highlight "9811405164" at bounding box center [93, 75] width 27 height 5
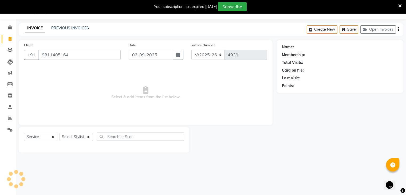
type input "9811405164"
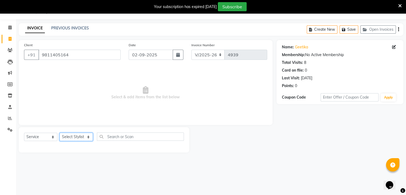
click at [86, 136] on select "Select Stylist AMAN DANISH SALMANI [PERSON_NAME] kakul KAVITA [PERSON_NAME] [PE…" at bounding box center [75, 137] width 33 height 8
select select "55266"
click at [59, 133] on select "Select Stylist AMAN DANISH SALMANI [PERSON_NAME] kakul KAVITA [PERSON_NAME] [PE…" at bounding box center [75, 137] width 33 height 8
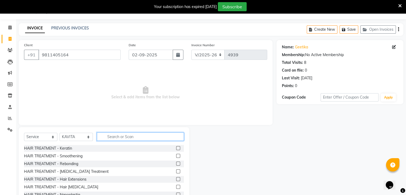
click at [125, 137] on input "text" at bounding box center [140, 136] width 87 height 8
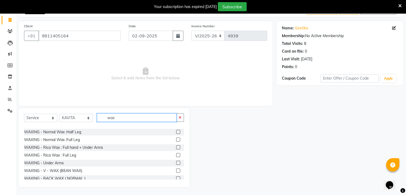
scroll to position [81, 0]
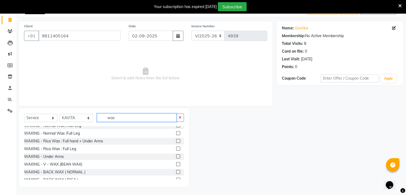
type input "wax"
click at [176, 141] on label at bounding box center [178, 141] width 4 height 4
click at [176, 141] on input "checkbox" at bounding box center [177, 140] width 3 height 3
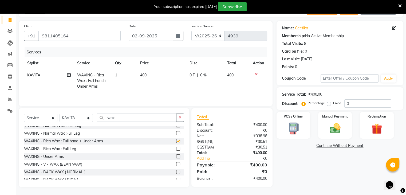
checkbox input "false"
click at [176, 149] on label at bounding box center [178, 148] width 4 height 4
click at [176, 149] on input "checkbox" at bounding box center [177, 148] width 3 height 3
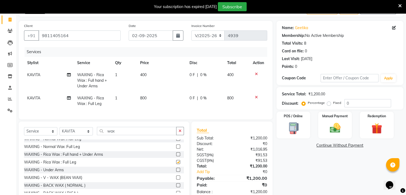
checkbox input "false"
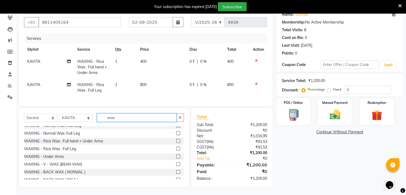
click at [138, 119] on input "wax" at bounding box center [136, 117] width 79 height 8
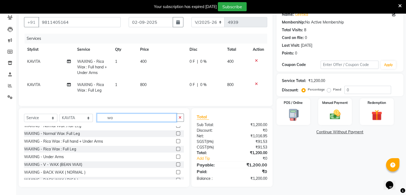
type input "w"
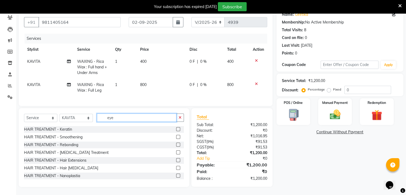
scroll to position [50, 0]
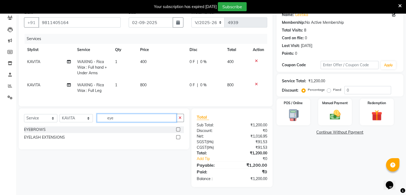
type input "eye"
click at [179, 128] on label at bounding box center [178, 129] width 4 height 4
click at [179, 128] on input "checkbox" at bounding box center [177, 129] width 3 height 3
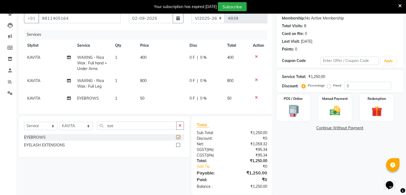
checkbox input "false"
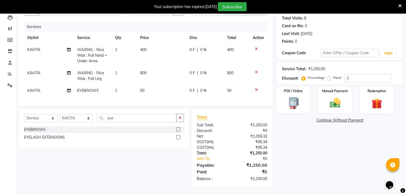
click at [169, 85] on td "50" at bounding box center [161, 91] width 49 height 12
select select "55266"
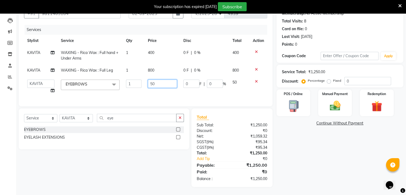
click at [169, 80] on input "50" at bounding box center [162, 83] width 29 height 8
type input "5"
type input "1"
type input "100"
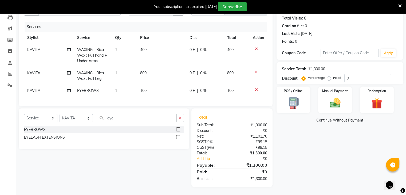
click at [306, 161] on div "Name: [PERSON_NAME] Membership: No Active Membership Total Visits: 8 Card on fi…" at bounding box center [341, 91] width 131 height 191
click at [345, 93] on div "Manual Payment" at bounding box center [334, 99] width 35 height 27
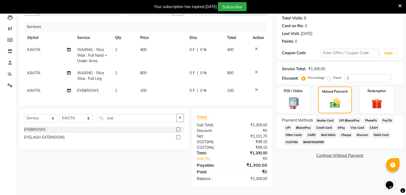
click at [371, 126] on span "CASH" at bounding box center [373, 128] width 11 height 6
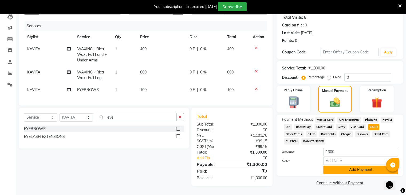
click at [360, 167] on button "Add Payment" at bounding box center [360, 169] width 75 height 8
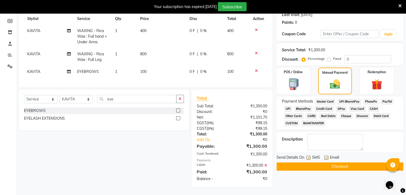
click at [356, 165] on button "Checkout" at bounding box center [339, 166] width 127 height 8
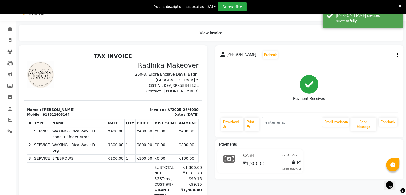
scroll to position [11, 0]
click at [10, 41] on icon at bounding box center [10, 41] width 3 height 4
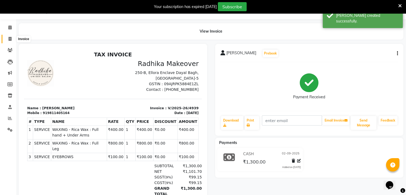
select select "6880"
select select "service"
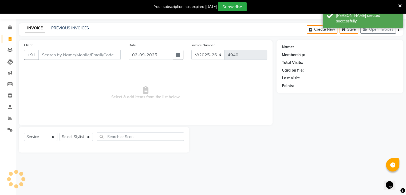
click at [63, 55] on input "Client" at bounding box center [79, 55] width 82 height 10
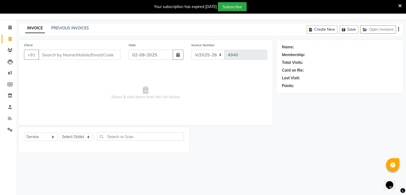
click at [60, 55] on input "Client" at bounding box center [79, 55] width 82 height 10
click at [37, 51] on button "+91" at bounding box center [31, 55] width 15 height 10
click at [48, 57] on input "Client" at bounding box center [79, 55] width 82 height 10
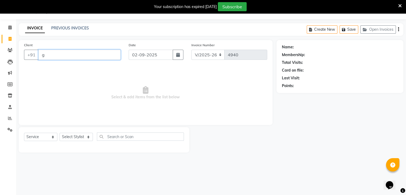
click at [48, 57] on input "g" at bounding box center [79, 55] width 82 height 10
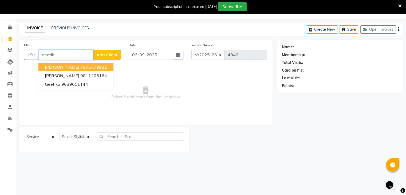
click at [71, 66] on span "[PERSON_NAME]" at bounding box center [62, 66] width 34 height 5
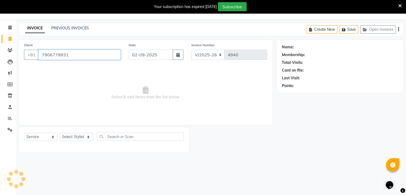
type input "7906779931"
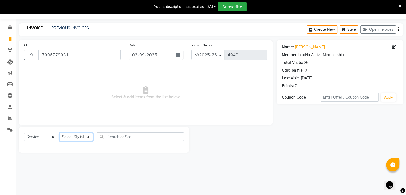
click at [76, 137] on select "Select Stylist AMAN DANISH SALMANI [PERSON_NAME] kakul KAVITA [PERSON_NAME] [PE…" at bounding box center [75, 137] width 33 height 8
select select "53877"
click at [59, 133] on select "Select Stylist AMAN DANISH SALMANI [PERSON_NAME] kakul KAVITA [PERSON_NAME] [PE…" at bounding box center [75, 137] width 33 height 8
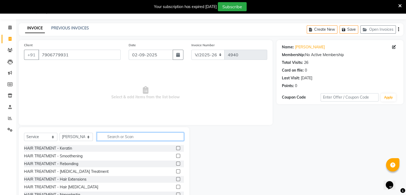
click at [113, 138] on input "text" at bounding box center [140, 136] width 87 height 8
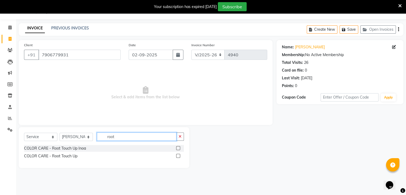
type input "root"
drag, startPoint x: 176, startPoint y: 154, endPoint x: 179, endPoint y: 156, distance: 3.5
click at [179, 156] on label at bounding box center [178, 156] width 4 height 4
click at [179, 156] on input "checkbox" at bounding box center [177, 155] width 3 height 3
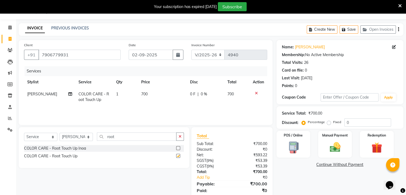
click at [179, 156] on label at bounding box center [178, 156] width 4 height 4
click at [179, 156] on input "checkbox" at bounding box center [177, 155] width 3 height 3
checkbox input "false"
click at [68, 95] on icon at bounding box center [70, 94] width 4 height 4
select select "53877"
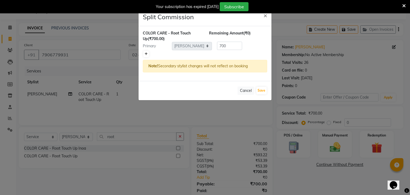
click at [146, 54] on icon at bounding box center [146, 53] width 3 height 3
type input "350"
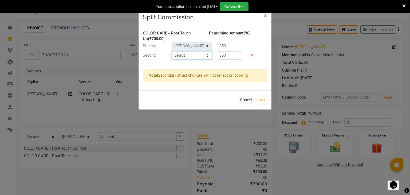
click at [196, 55] on select "Select AMAN DANISH SALMANI [PERSON_NAME] kakul KAVITA [PERSON_NAME] [PERSON_NAM…" at bounding box center [192, 55] width 40 height 8
select select "53882"
click at [172, 51] on select "Select AMAN DANISH SALMANI [PERSON_NAME] kakul KAVITA [PERSON_NAME] [PERSON_NAM…" at bounding box center [192, 55] width 40 height 8
click at [263, 99] on button "Save" at bounding box center [261, 99] width 10 height 7
select select "Select"
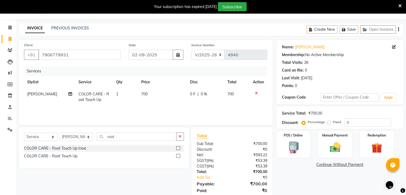
click at [169, 91] on td "700" at bounding box center [162, 97] width 49 height 18
select select "53877"
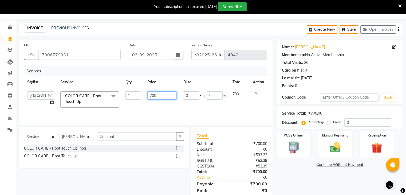
click at [173, 92] on input "700" at bounding box center [161, 95] width 29 height 8
type input "7"
type input "600"
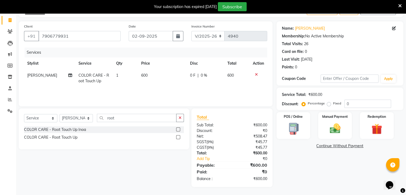
click at [305, 171] on div "Name: [PERSON_NAME] Membership: No Active Membership Total Visits: 26 Card on f…" at bounding box center [341, 103] width 131 height 165
click at [341, 131] on img at bounding box center [335, 128] width 18 height 13
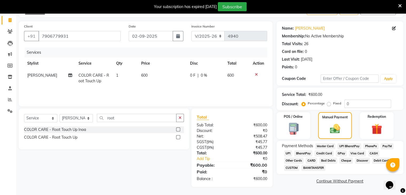
click at [370, 154] on span "CASH" at bounding box center [373, 153] width 11 height 6
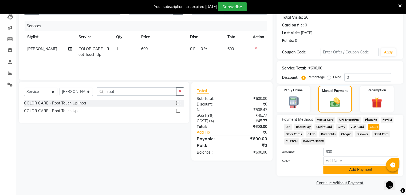
click at [342, 167] on button "Add Payment" at bounding box center [360, 169] width 75 height 8
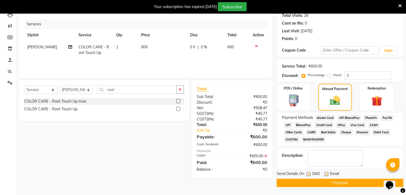
click at [335, 184] on button "Checkout" at bounding box center [339, 182] width 127 height 8
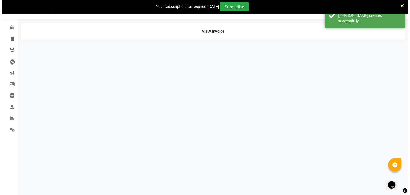
scroll to position [13, 0]
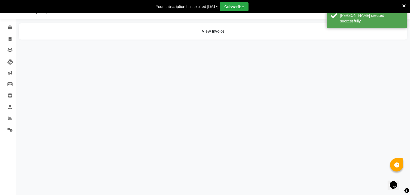
select select "53877"
select select "53882"
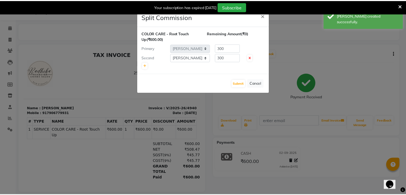
scroll to position [0, 0]
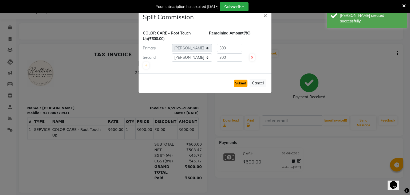
click at [238, 83] on button "Submit" at bounding box center [241, 82] width 14 height 7
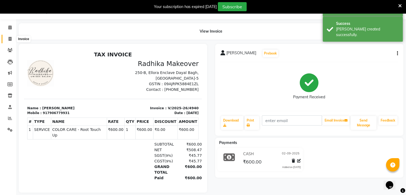
click at [13, 38] on span at bounding box center [9, 39] width 9 height 6
select select "6880"
select select "service"
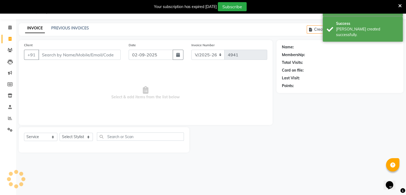
click at [62, 51] on input "Client" at bounding box center [79, 55] width 82 height 10
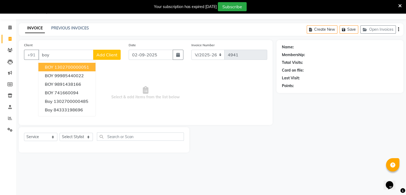
click at [71, 67] on ngb-highlight "1302700000051" at bounding box center [71, 66] width 35 height 5
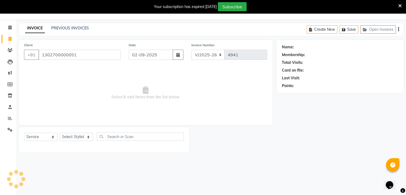
type input "1302700000051"
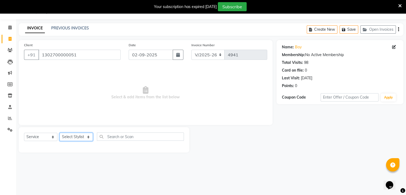
click at [73, 137] on select "Select Stylist AMAN DANISH SALMANI [PERSON_NAME] kakul KAVITA [PERSON_NAME] [PE…" at bounding box center [75, 137] width 33 height 8
select select "55266"
click at [59, 133] on select "Select Stylist AMAN DANISH SALMANI [PERSON_NAME] kakul KAVITA [PERSON_NAME] [PE…" at bounding box center [75, 137] width 33 height 8
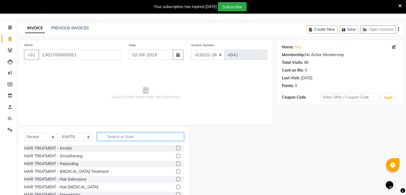
click at [130, 136] on input "text" at bounding box center [140, 136] width 87 height 8
click at [130, 136] on input "c" at bounding box center [140, 136] width 87 height 8
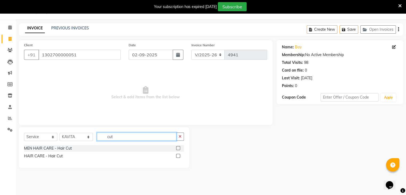
type input "cut"
click at [177, 148] on label at bounding box center [178, 148] width 4 height 4
click at [177, 148] on input "checkbox" at bounding box center [177, 147] width 3 height 3
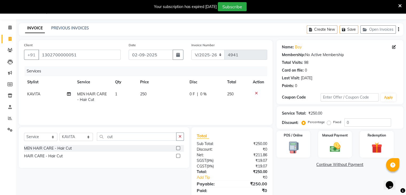
click at [177, 148] on label at bounding box center [178, 148] width 4 height 4
click at [177, 148] on input "checkbox" at bounding box center [177, 147] width 3 height 3
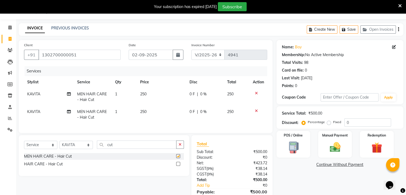
checkbox input "false"
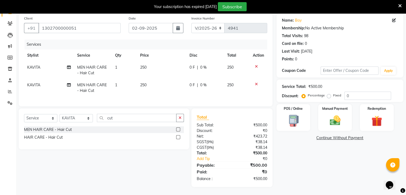
click at [325, 128] on div "Name: Boy Membership: No Active Membership Total Visits: 98 Card on file: 0 Las…" at bounding box center [341, 99] width 131 height 173
click at [325, 123] on div "Manual Payment" at bounding box center [334, 116] width 35 height 27
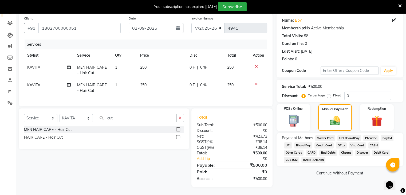
click at [371, 142] on span "CASH" at bounding box center [373, 145] width 11 height 6
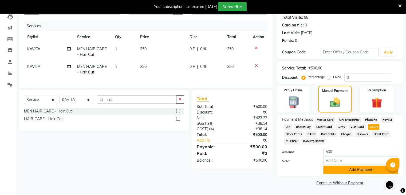
click at [359, 169] on button "Add Payment" at bounding box center [360, 169] width 75 height 8
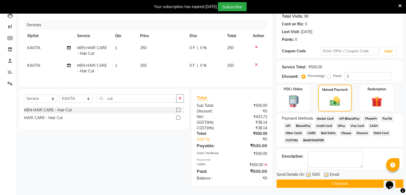
scroll to position [63, 0]
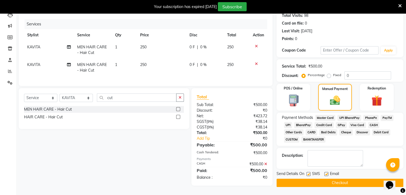
click at [350, 179] on button "Checkout" at bounding box center [339, 182] width 127 height 8
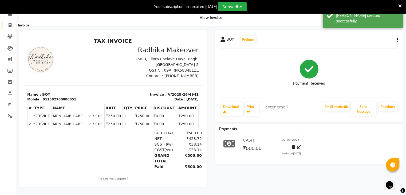
click at [11, 24] on span at bounding box center [9, 25] width 9 height 6
select select "service"
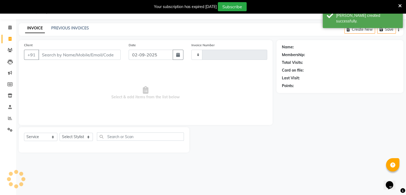
scroll to position [13, 0]
type input "4942"
select select "6880"
click at [58, 56] on input "Client" at bounding box center [79, 55] width 82 height 10
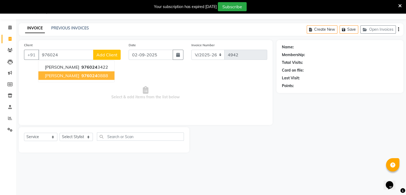
click at [62, 79] on button "[PERSON_NAME] 976024 0888" at bounding box center [76, 75] width 76 height 9
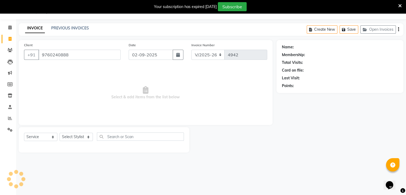
type input "9760240888"
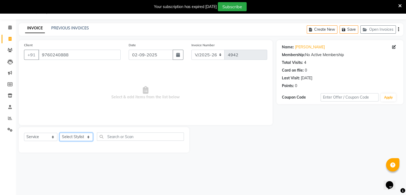
click at [81, 135] on select "Select Stylist AMAN DANISH SALMANI [PERSON_NAME] kakul KAVITA [PERSON_NAME] [PE…" at bounding box center [75, 137] width 33 height 8
select select "53886"
click at [59, 133] on select "Select Stylist AMAN DANISH SALMANI [PERSON_NAME] kakul KAVITA [PERSON_NAME] [PE…" at bounding box center [75, 137] width 33 height 8
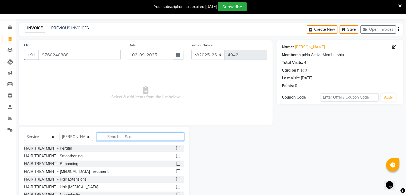
click at [130, 134] on input "text" at bounding box center [140, 136] width 87 height 8
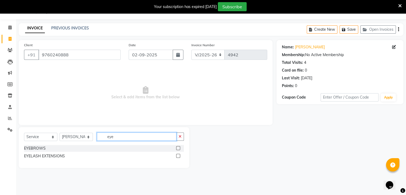
type input "eye"
click at [178, 146] on label at bounding box center [178, 148] width 4 height 4
click at [178, 146] on input "checkbox" at bounding box center [177, 147] width 3 height 3
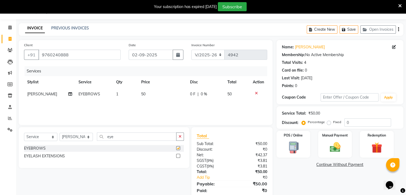
checkbox input "false"
click at [170, 97] on td "50" at bounding box center [162, 94] width 49 height 12
select select "53886"
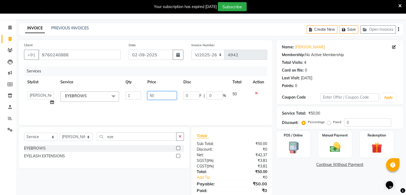
click at [170, 97] on input "50" at bounding box center [161, 95] width 29 height 8
type input "5"
type input "70"
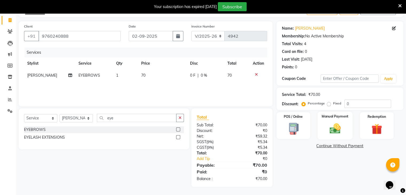
click at [343, 134] on img at bounding box center [335, 128] width 18 height 13
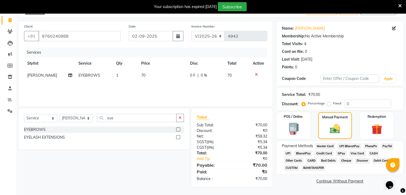
click at [370, 154] on span "CASH" at bounding box center [373, 153] width 11 height 6
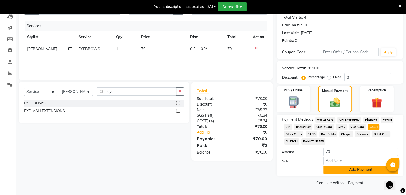
click at [360, 169] on button "Add Payment" at bounding box center [360, 169] width 75 height 8
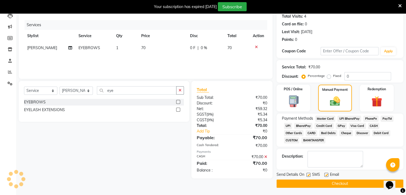
click at [349, 183] on button "Checkout" at bounding box center [339, 183] width 127 height 8
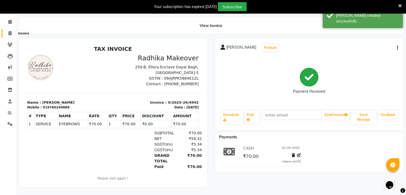
click at [11, 31] on icon at bounding box center [10, 33] width 3 height 4
select select "service"
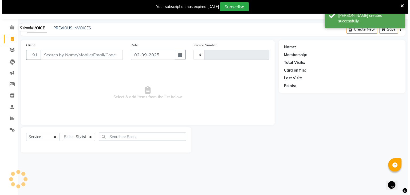
scroll to position [13, 0]
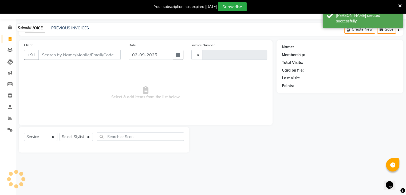
type input "4943"
select select "6880"
click at [61, 53] on input "Client" at bounding box center [79, 55] width 82 height 10
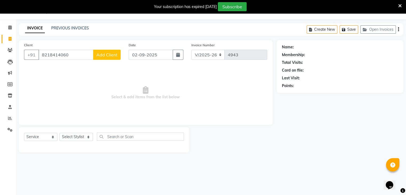
type input "8218414060"
click at [104, 56] on span "Add Client" at bounding box center [106, 54] width 21 height 5
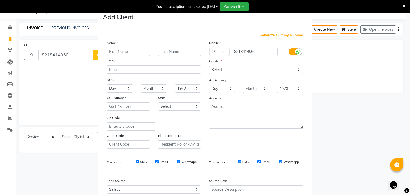
click at [129, 49] on input "text" at bounding box center [128, 51] width 43 height 8
type input "arjun"
click at [235, 67] on select "Select [DEMOGRAPHIC_DATA] [DEMOGRAPHIC_DATA] Other Prefer Not To Say" at bounding box center [256, 70] width 94 height 8
select select "[DEMOGRAPHIC_DATA]"
click at [209, 66] on select "Select [DEMOGRAPHIC_DATA] [DEMOGRAPHIC_DATA] Other Prefer Not To Say" at bounding box center [256, 70] width 94 height 8
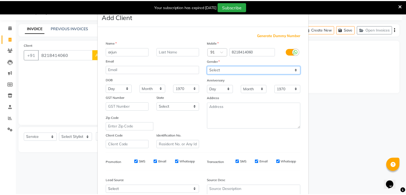
scroll to position [54, 0]
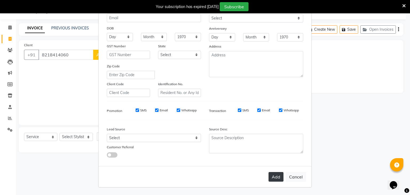
click at [274, 181] on button "Add" at bounding box center [275, 177] width 15 height 10
select select
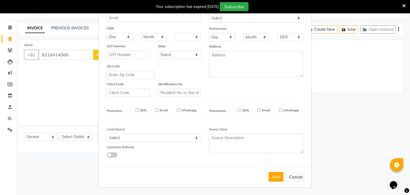
select select
checkbox input "false"
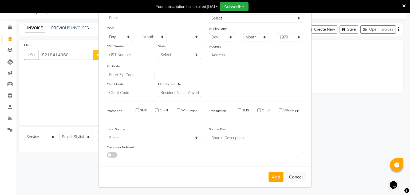
checkbox input "false"
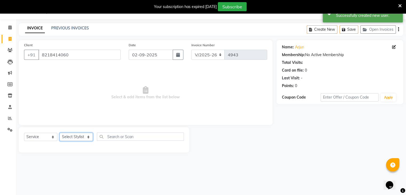
click at [79, 135] on select "Select Stylist AMAN DANISH SALMANI [PERSON_NAME] kakul KAVITA [PERSON_NAME] [PE…" at bounding box center [75, 137] width 33 height 8
select select "55266"
click at [59, 133] on select "Select Stylist AMAN DANISH SALMANI [PERSON_NAME] kakul KAVITA [PERSON_NAME] [PE…" at bounding box center [75, 137] width 33 height 8
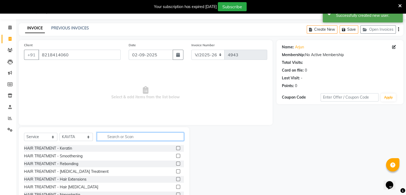
click at [126, 137] on input "text" at bounding box center [140, 136] width 87 height 8
click at [126, 137] on input "cu" at bounding box center [136, 136] width 79 height 8
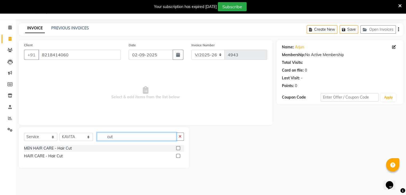
type input "cut"
click at [178, 149] on label at bounding box center [178, 148] width 4 height 4
click at [178, 149] on input "checkbox" at bounding box center [177, 147] width 3 height 3
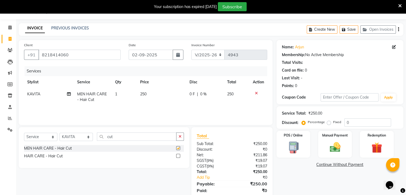
checkbox input "false"
click at [150, 138] on input "cut" at bounding box center [136, 136] width 79 height 8
type input "c"
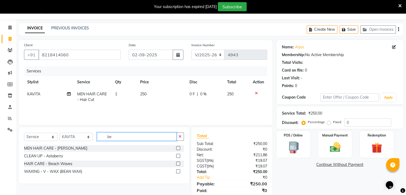
type input "be"
click at [176, 148] on label at bounding box center [178, 148] width 4 height 4
click at [176, 148] on input "checkbox" at bounding box center [177, 147] width 3 height 3
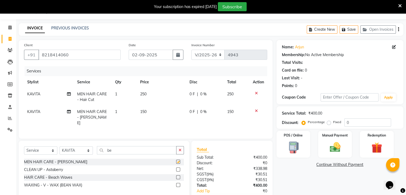
checkbox input "false"
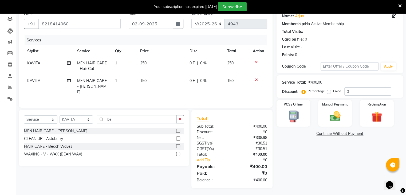
scroll to position [44, 0]
click at [341, 113] on img at bounding box center [335, 116] width 18 height 13
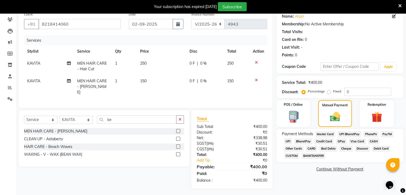
click at [289, 142] on span "UPI" at bounding box center [288, 141] width 8 height 6
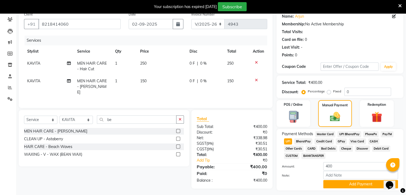
scroll to position [59, 0]
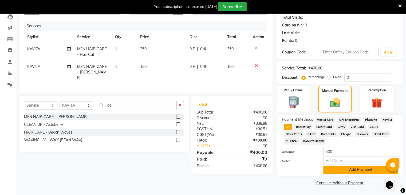
click at [336, 168] on button "Add Payment" at bounding box center [360, 169] width 75 height 8
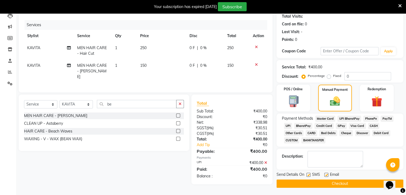
scroll to position [61, 0]
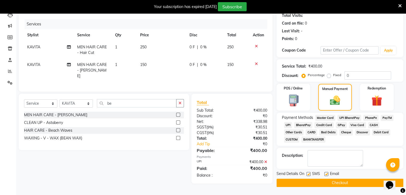
click at [315, 181] on button "Checkout" at bounding box center [339, 182] width 127 height 8
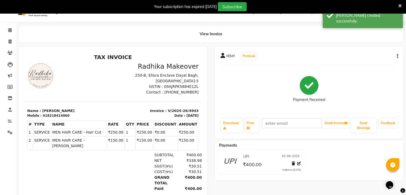
scroll to position [3, 0]
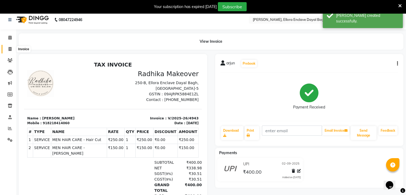
click at [9, 48] on icon at bounding box center [10, 49] width 3 height 4
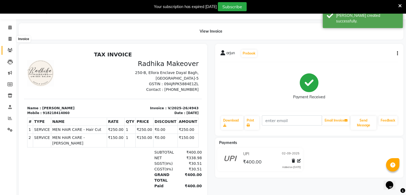
select select "6880"
select select "service"
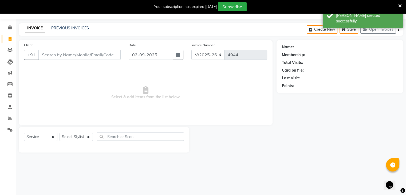
click at [61, 56] on input "Client" at bounding box center [79, 55] width 82 height 10
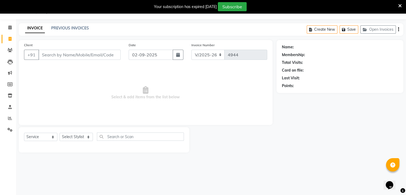
click at [59, 56] on input "Client" at bounding box center [79, 55] width 82 height 10
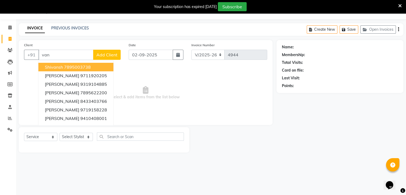
click at [59, 56] on input "van" at bounding box center [65, 55] width 55 height 10
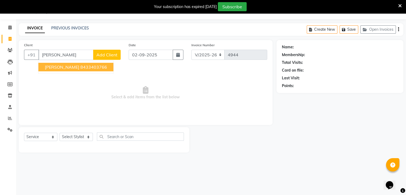
click at [60, 69] on span "[PERSON_NAME]" at bounding box center [62, 66] width 34 height 5
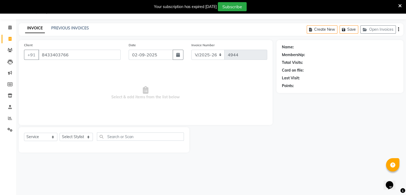
type input "8433403766"
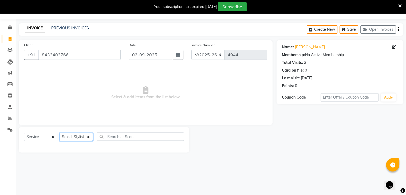
click at [82, 133] on select "Select Stylist AMAN DANISH SALMANI [PERSON_NAME] kakul KAVITA [PERSON_NAME] [PE…" at bounding box center [75, 137] width 33 height 8
select select "53884"
click at [59, 133] on select "Select Stylist AMAN DANISH SALMANI [PERSON_NAME] kakul KAVITA [PERSON_NAME] [PE…" at bounding box center [75, 137] width 33 height 8
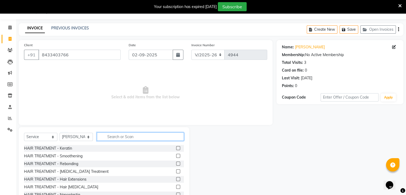
click at [131, 135] on input "text" at bounding box center [140, 136] width 87 height 8
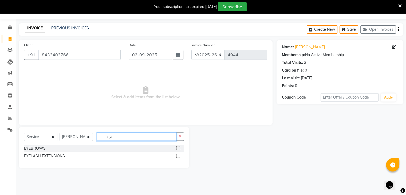
type input "eye"
click at [178, 147] on label at bounding box center [178, 148] width 4 height 4
click at [178, 147] on input "checkbox" at bounding box center [177, 147] width 3 height 3
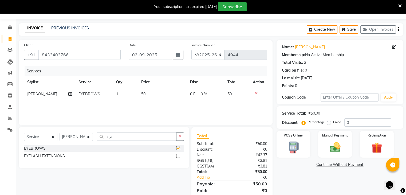
checkbox input "false"
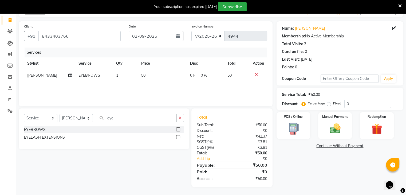
click at [155, 74] on td "50" at bounding box center [162, 75] width 49 height 12
select select "53884"
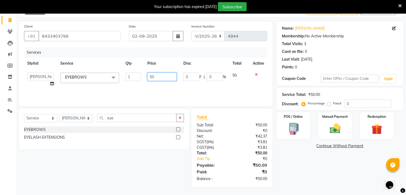
click at [156, 74] on input "50" at bounding box center [161, 77] width 29 height 8
type input "5"
type input "70"
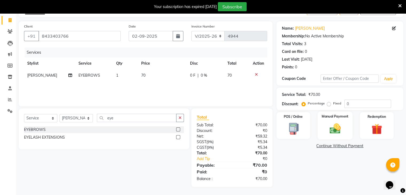
click at [339, 128] on img at bounding box center [335, 128] width 18 height 13
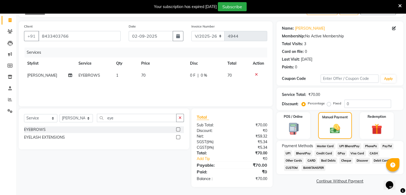
click at [370, 151] on span "CASH" at bounding box center [373, 153] width 11 height 6
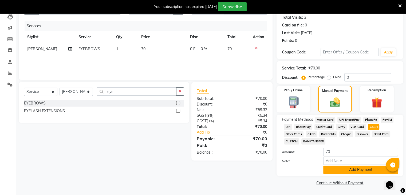
click at [365, 169] on button "Add Payment" at bounding box center [360, 169] width 75 height 8
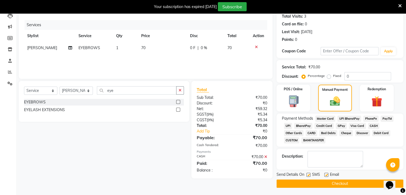
scroll to position [61, 0]
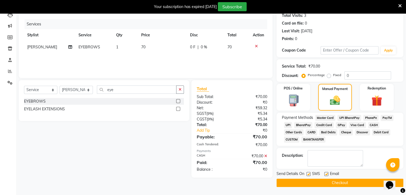
click at [355, 182] on button "Checkout" at bounding box center [339, 182] width 127 height 8
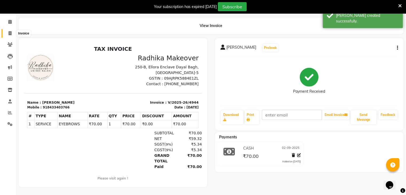
click at [9, 31] on icon at bounding box center [10, 33] width 3 height 4
select select "6880"
select select "service"
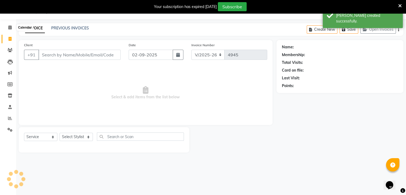
scroll to position [13, 0]
click at [67, 56] on input "Client" at bounding box center [79, 55] width 82 height 10
